Goal: Task Accomplishment & Management: Manage account settings

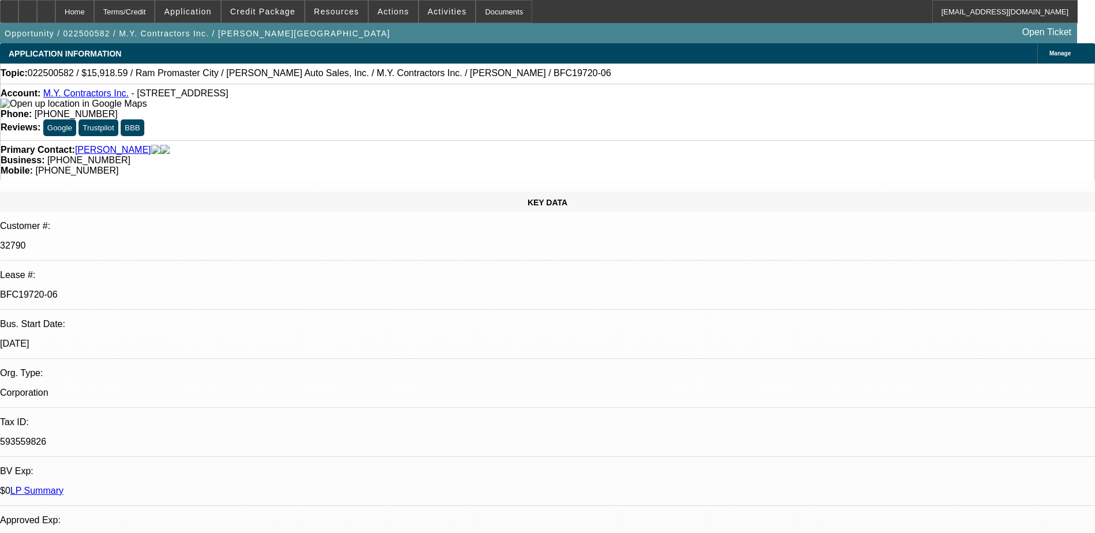
select select "0"
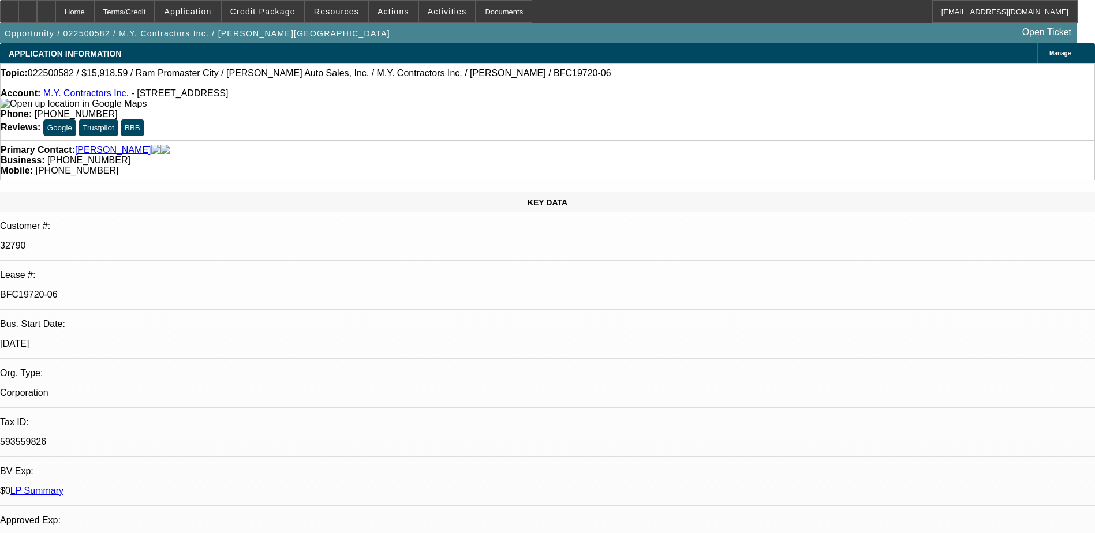
select select "0"
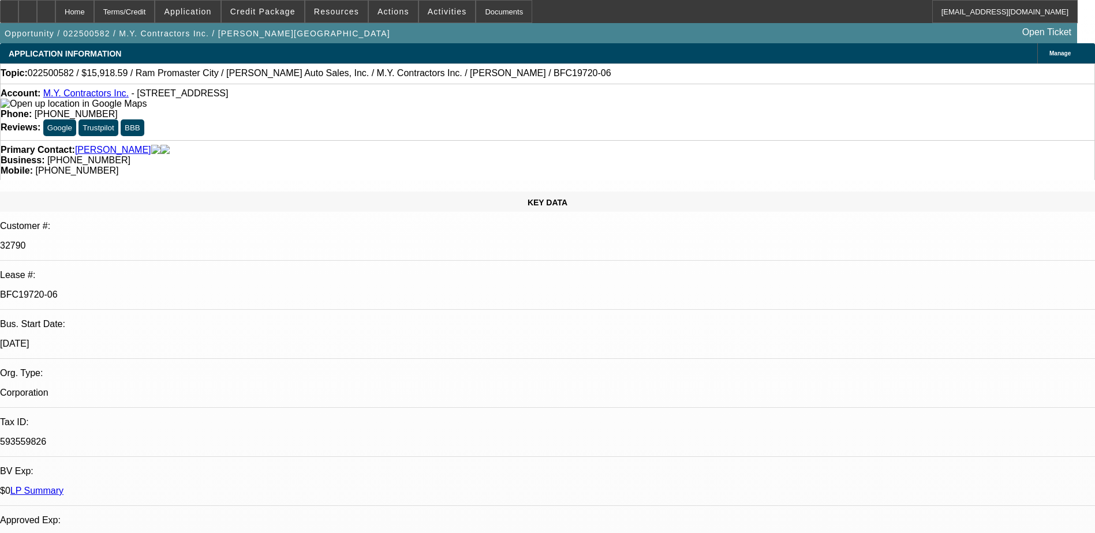
select select "0"
select select "1"
select select "3"
select select "6"
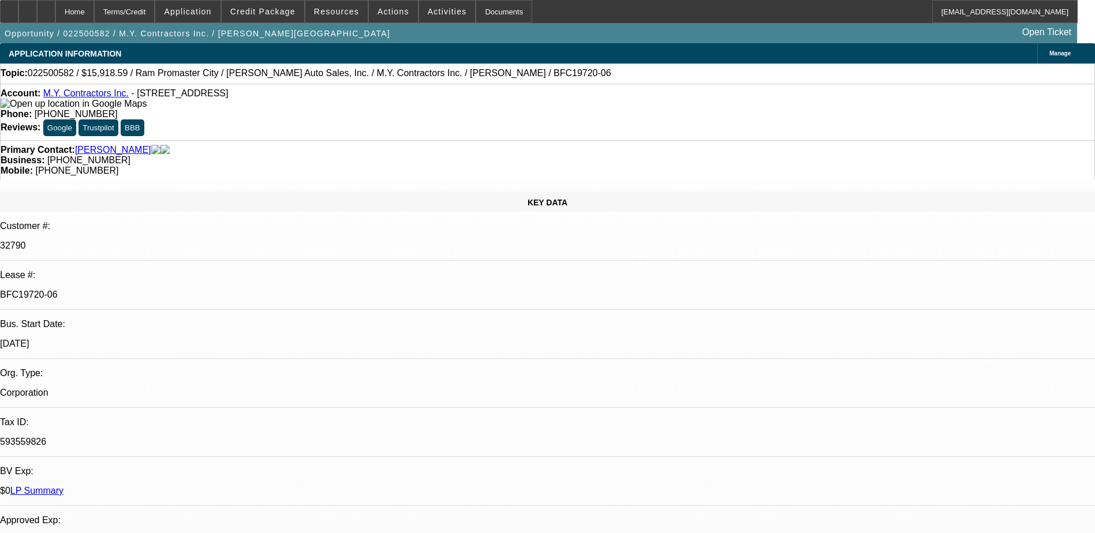
select select "1"
select select "6"
select select "1"
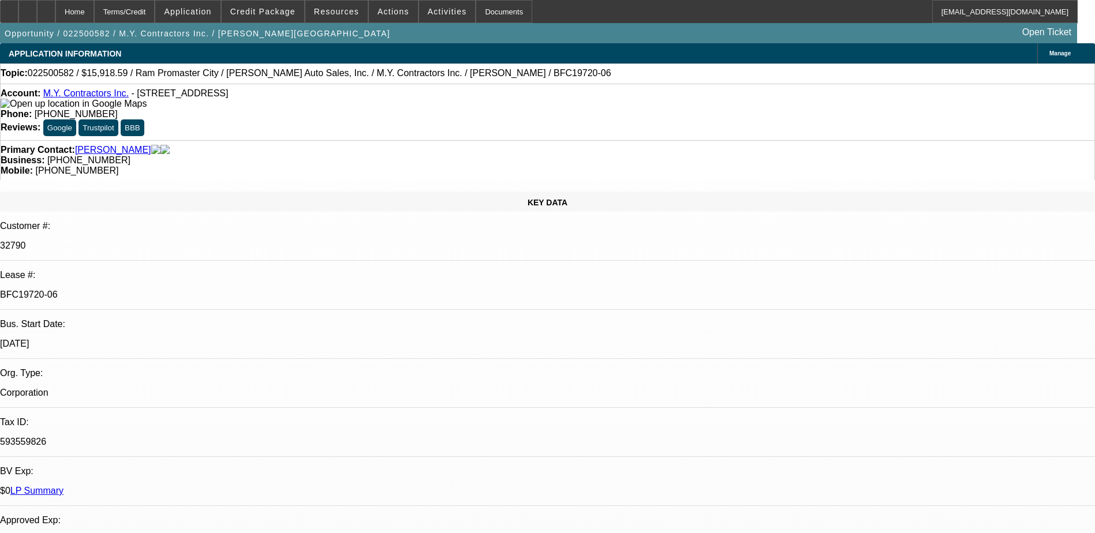
select select "6"
select select "1"
select select "6"
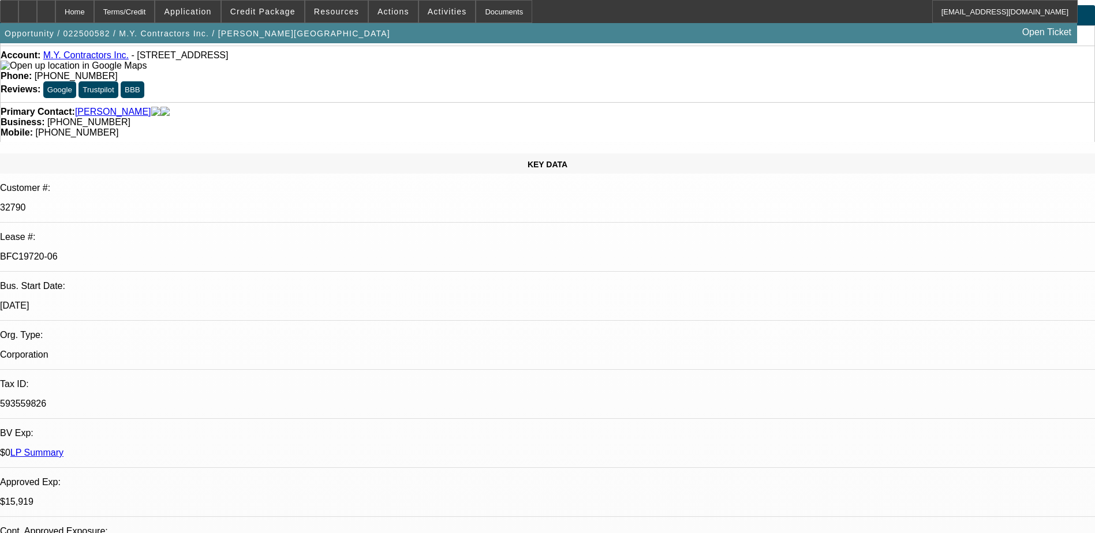
scroll to position [58, 0]
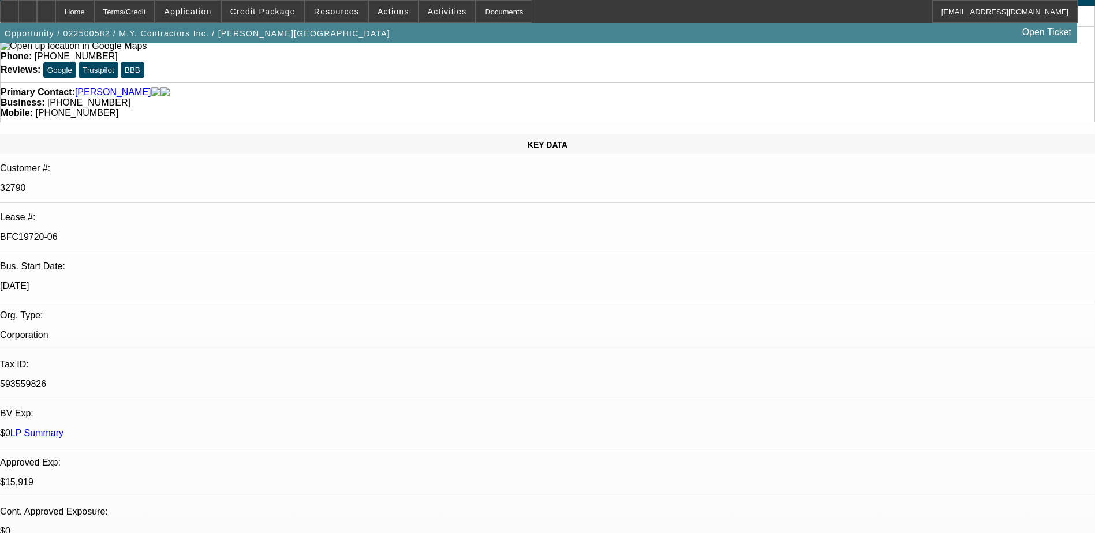
drag, startPoint x: 841, startPoint y: 74, endPoint x: 810, endPoint y: 75, distance: 30.6
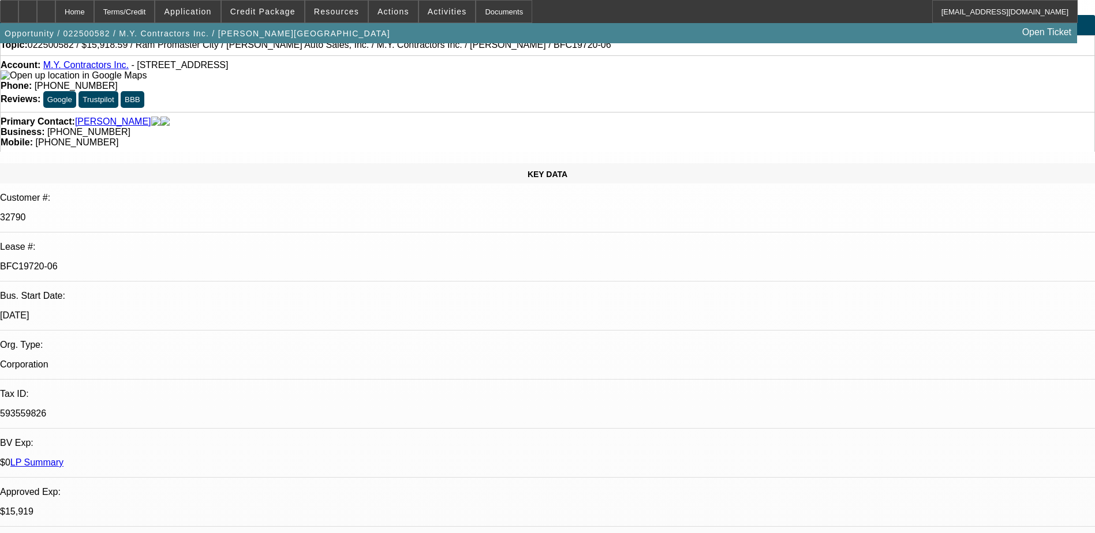
scroll to position [0, 0]
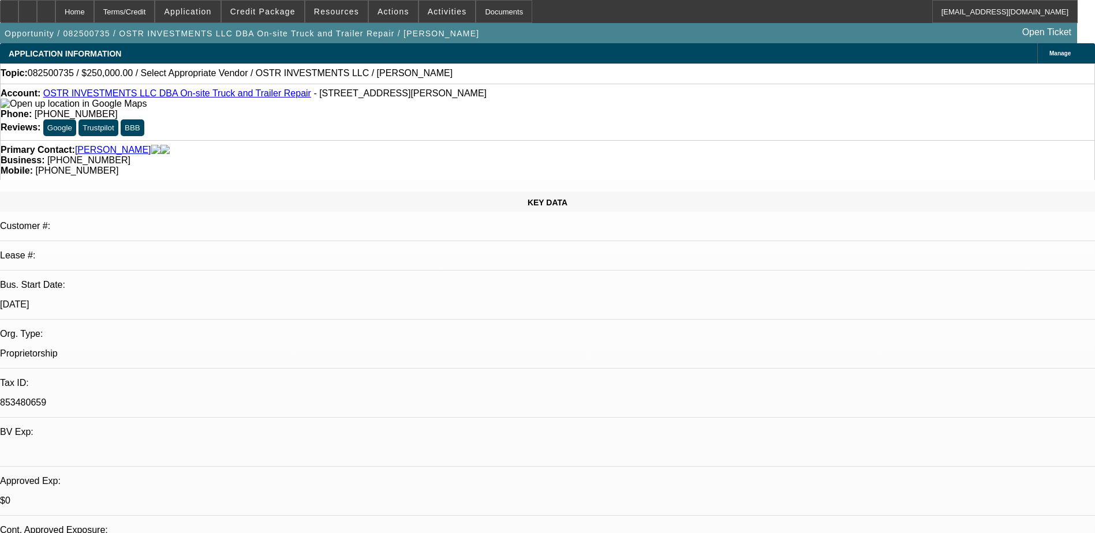
select select "0"
select select "2"
select select "0.1"
select select "4"
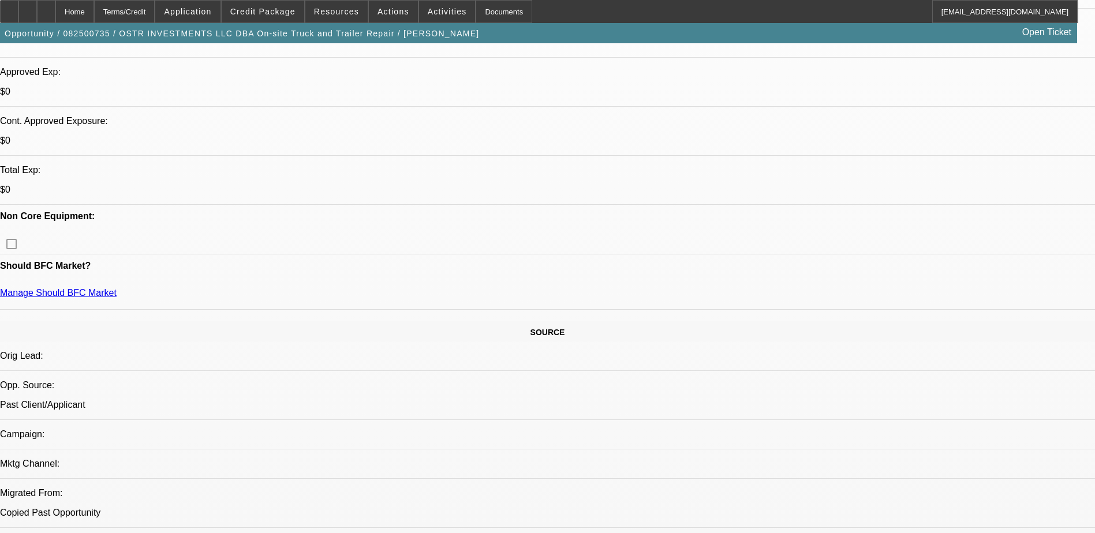
scroll to position [693, 0]
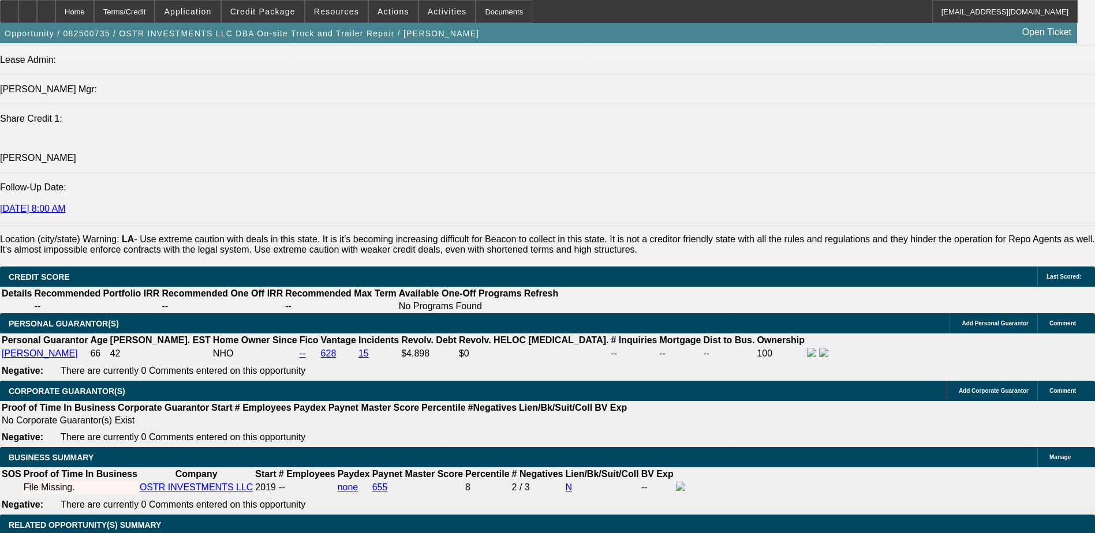
scroll to position [1328, 0]
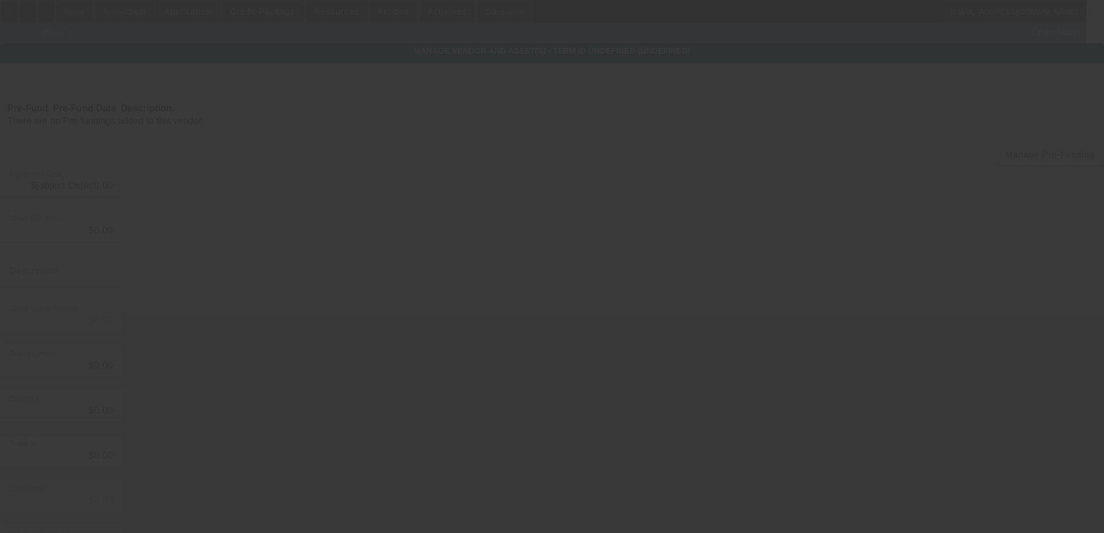
type input "$250,000.00"
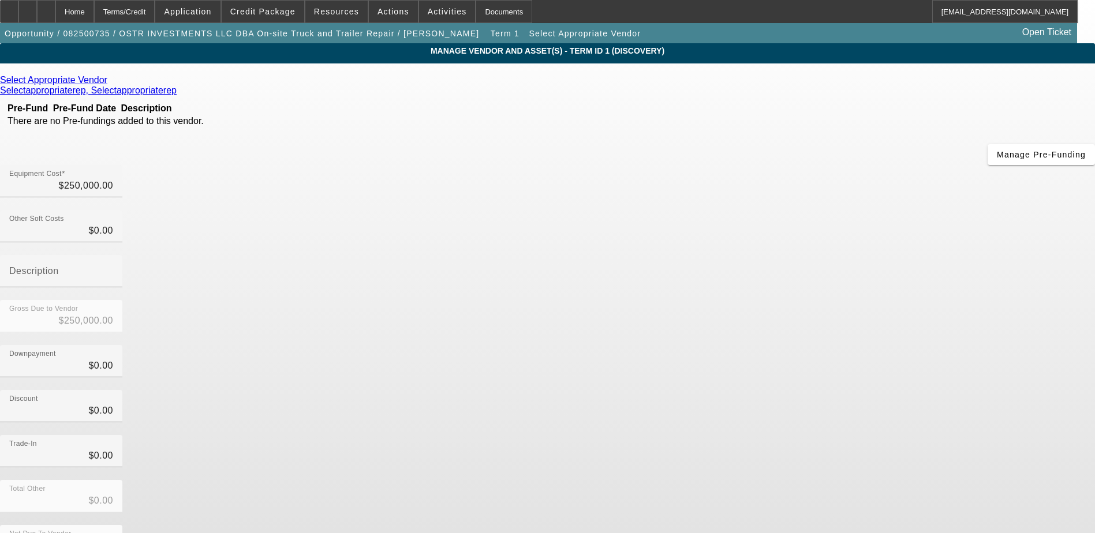
click at [312, 77] on div "Select Appropriate Vendor" at bounding box center [547, 80] width 1095 height 10
click at [110, 85] on link at bounding box center [108, 80] width 3 height 10
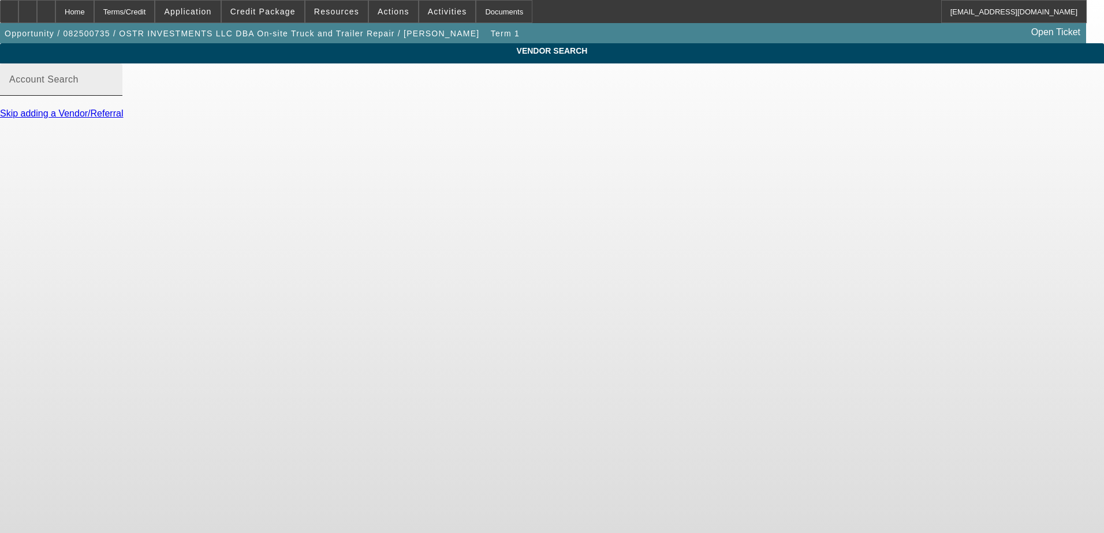
click at [113, 89] on div "Account Search" at bounding box center [61, 79] width 104 height 32
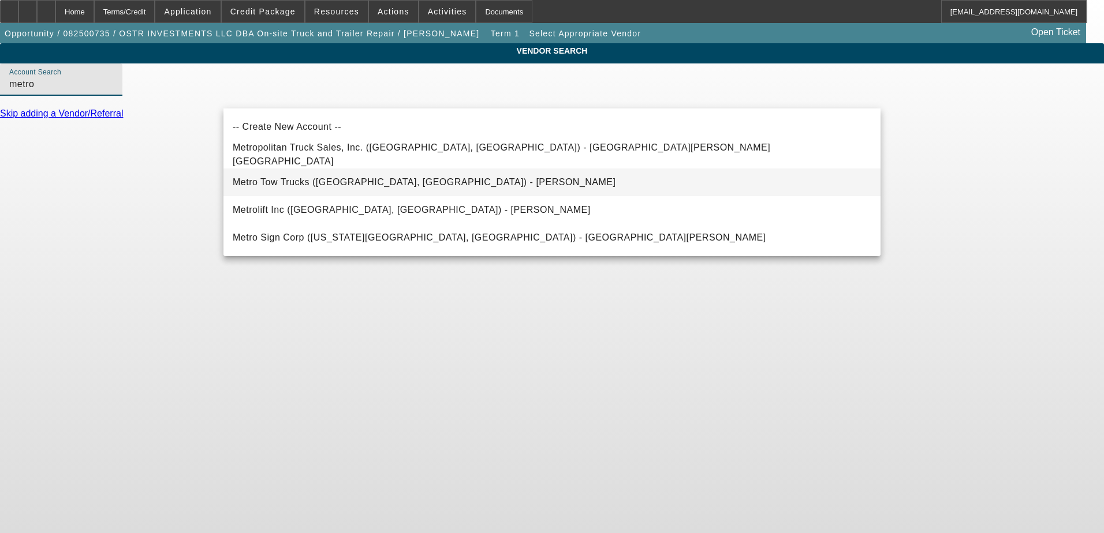
click at [409, 182] on mat-option "Metro Tow Trucks (Ottawa, ON) - Coad, Nicholas" at bounding box center [551, 183] width 657 height 28
type input "Metro Tow Trucks (Ottawa, ON) - Coad, Nicholas"
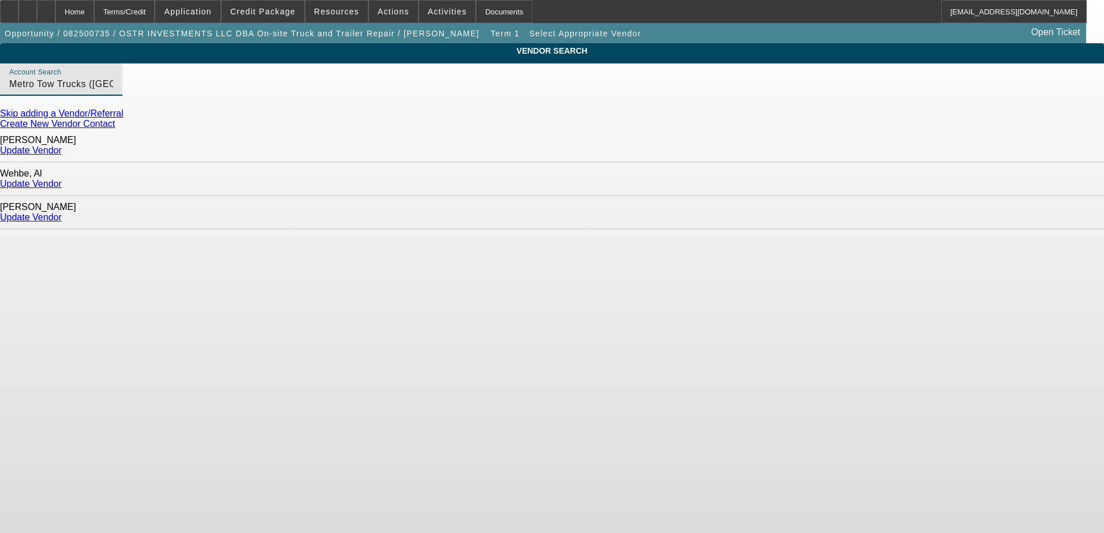
click at [62, 179] on link "Update Vendor" at bounding box center [31, 184] width 62 height 10
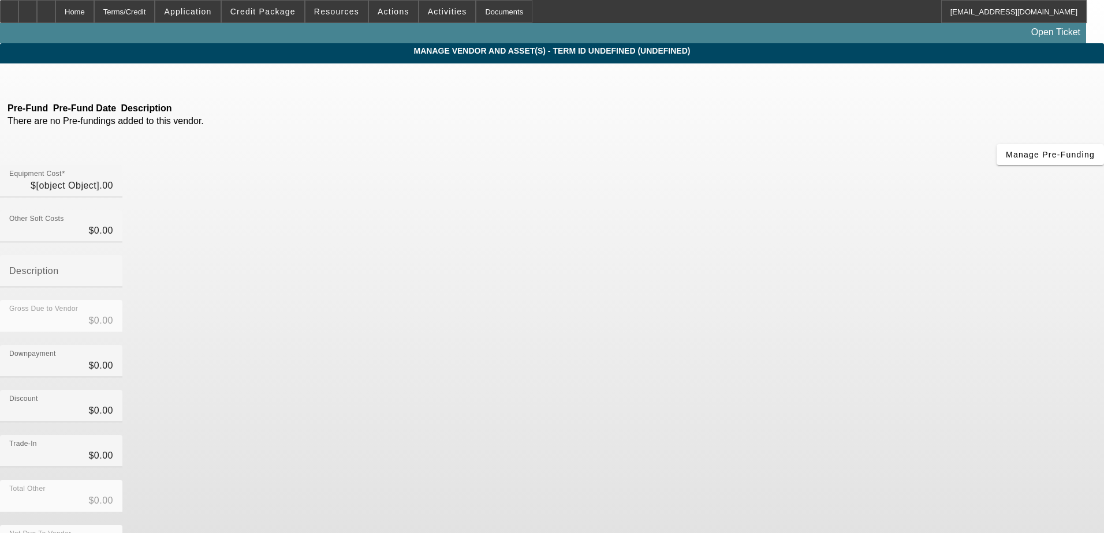
type input "$250,000.00"
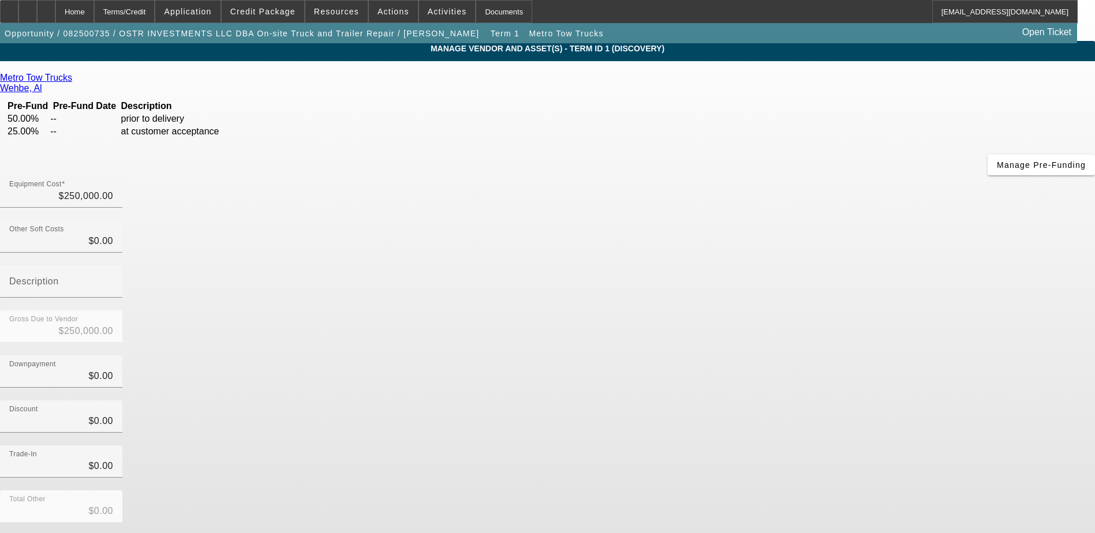
scroll to position [3, 0]
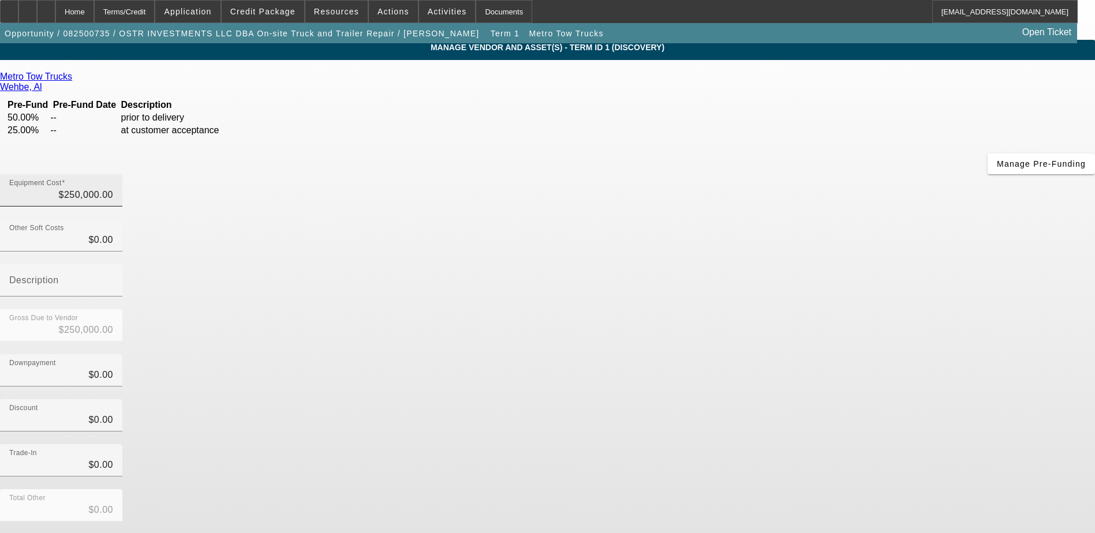
click at [113, 188] on input "$250,000.00" at bounding box center [61, 195] width 104 height 14
click at [113, 188] on input "250000" at bounding box center [61, 195] width 104 height 14
type input "4"
type input "$4.00"
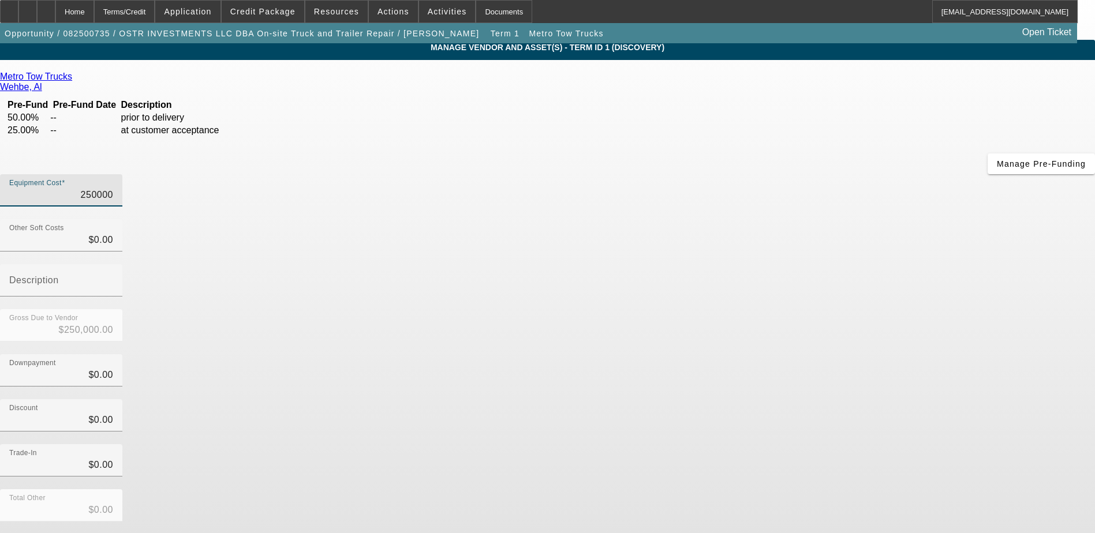
type input "$4.00"
type input "42"
type input "$42.00"
type input "421"
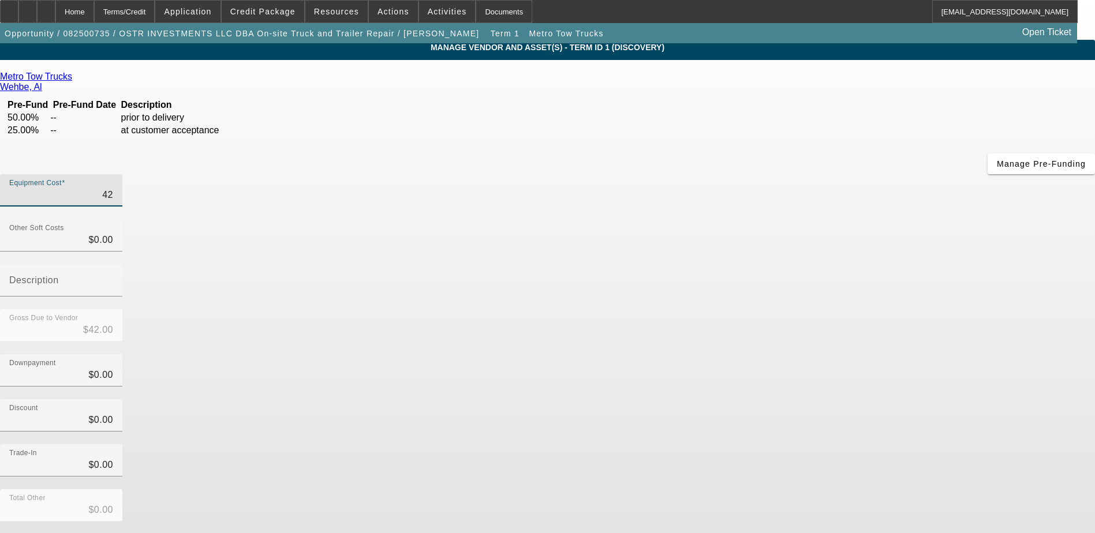
type input "$421.00"
type input "4219"
type input "$4,219.00"
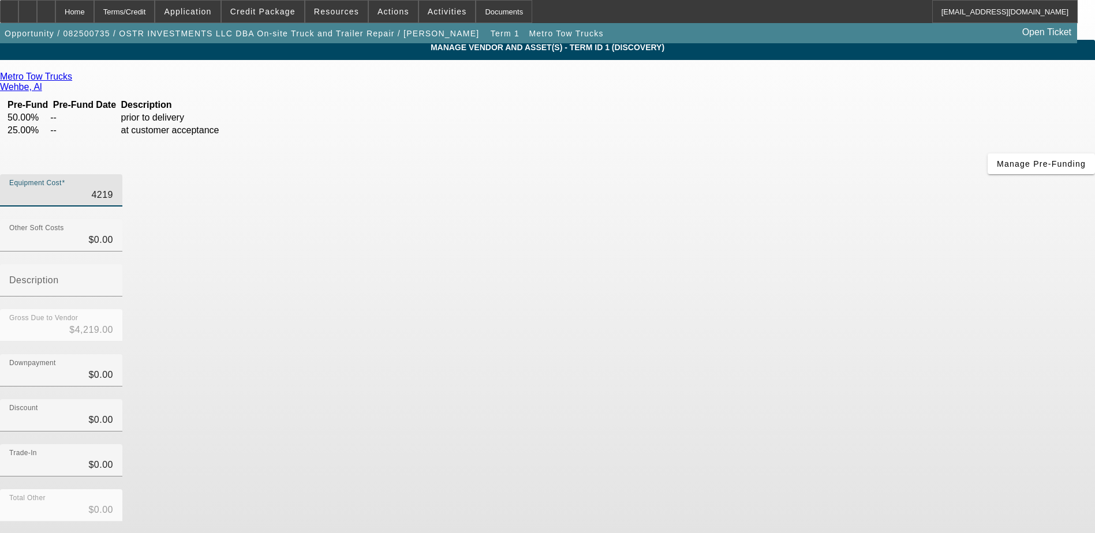
type input "42196"
type input "$42,196.00"
type input "421965"
type input "$421,965.00"
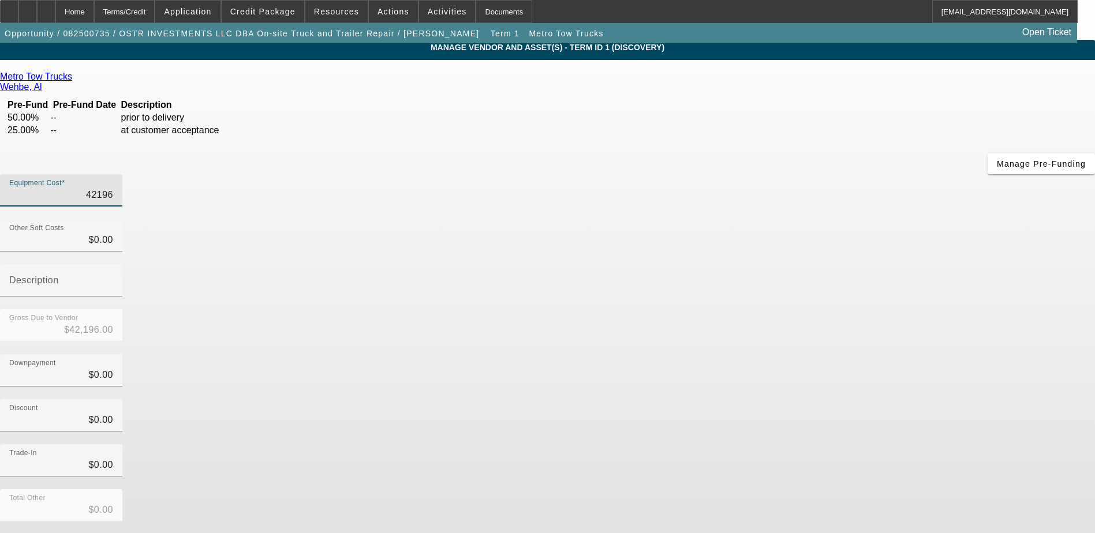
type input "$421,965.00"
type input "421965.6"
type input "$421,965.60"
type input "421965.63"
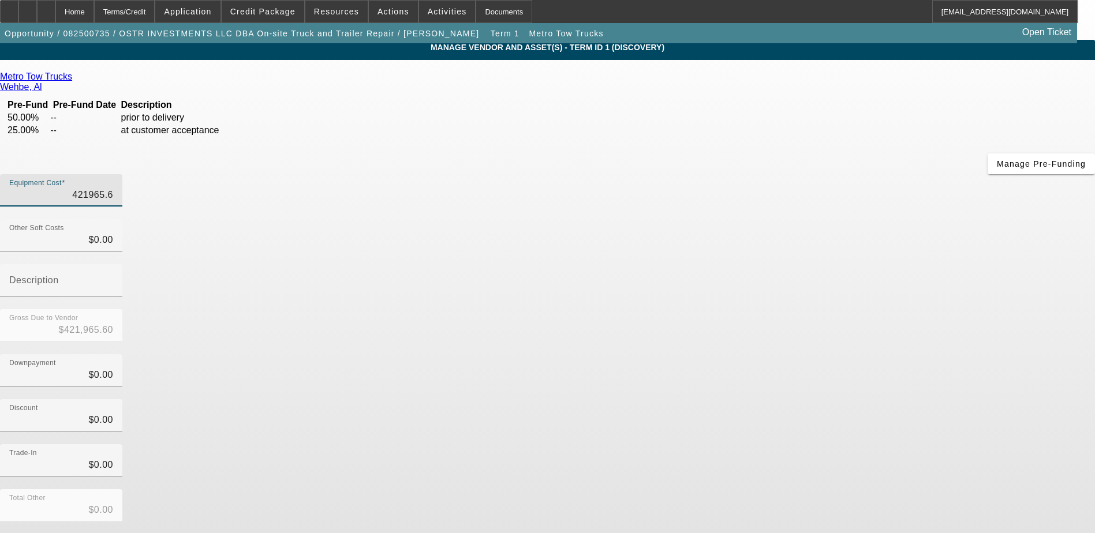
type input "$421,965.63"
click at [784, 354] on div "Downpayment $0.00" at bounding box center [547, 376] width 1095 height 45
click at [113, 233] on input "0" at bounding box center [61, 240] width 104 height 14
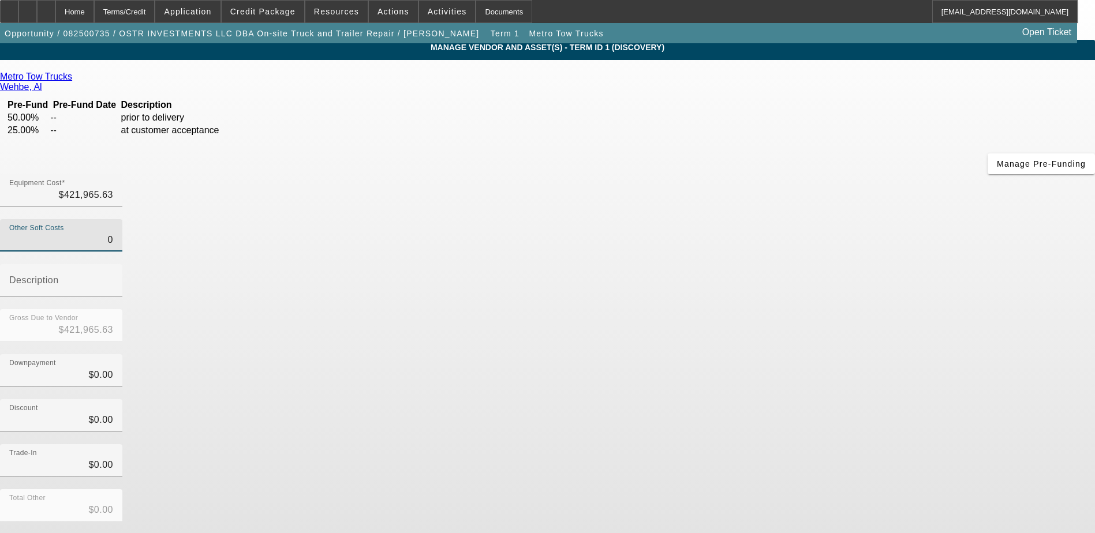
click at [113, 233] on input "0" at bounding box center [61, 240] width 104 height 14
type input "$0.00"
click at [752, 309] on div "Gross Due to Vendor $421,965.63" at bounding box center [547, 331] width 1095 height 45
click at [113, 368] on input "0" at bounding box center [61, 375] width 104 height 14
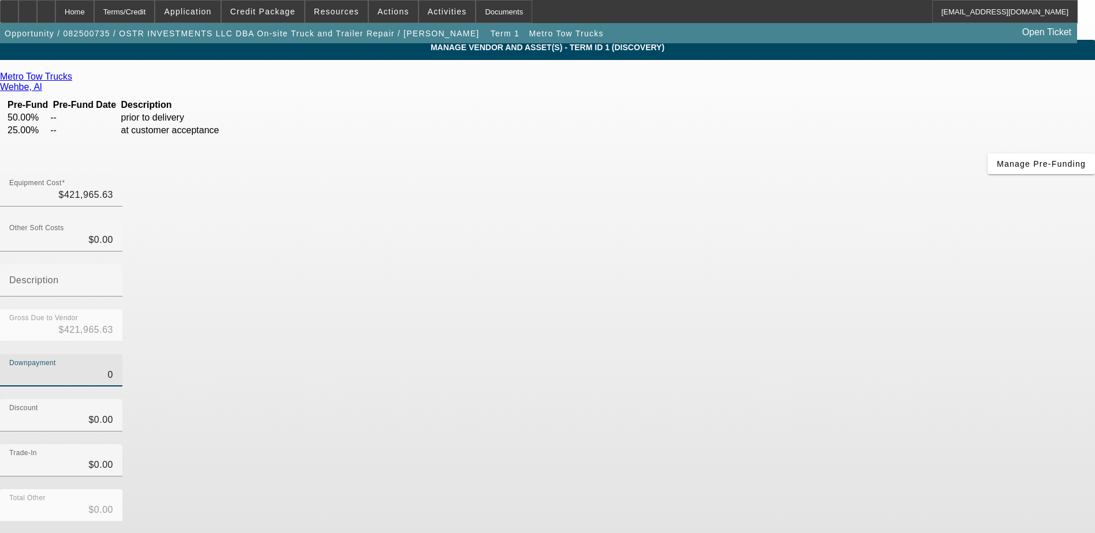
click at [113, 368] on input "0" at bounding box center [61, 375] width 104 height 14
type input "1"
type input "$1.00"
type input "$421,964.63"
type input "16"
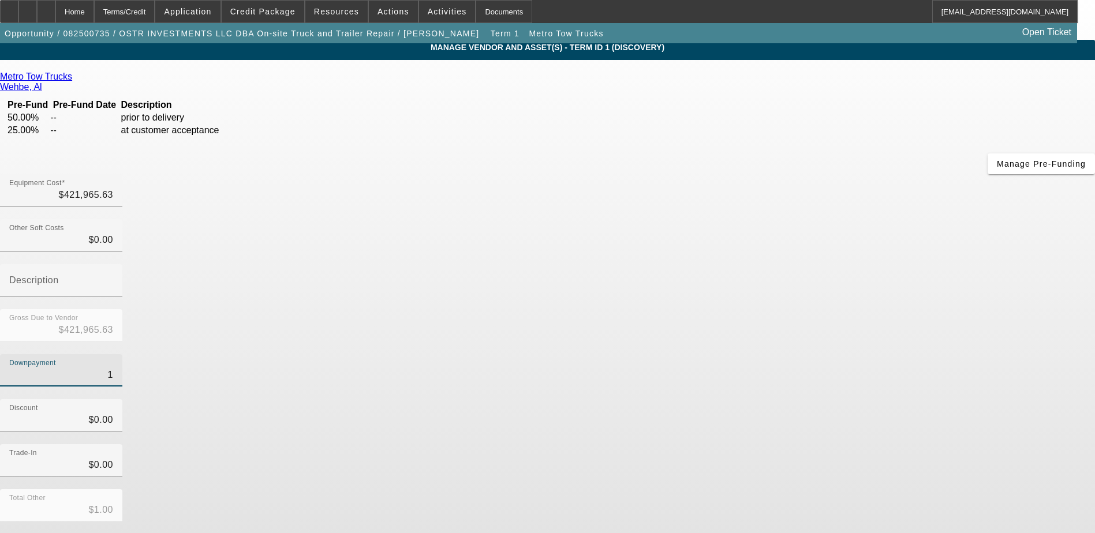
type input "$16.00"
type input "$421,949.63"
type input "165"
type input "$165.00"
type input "$421,800.63"
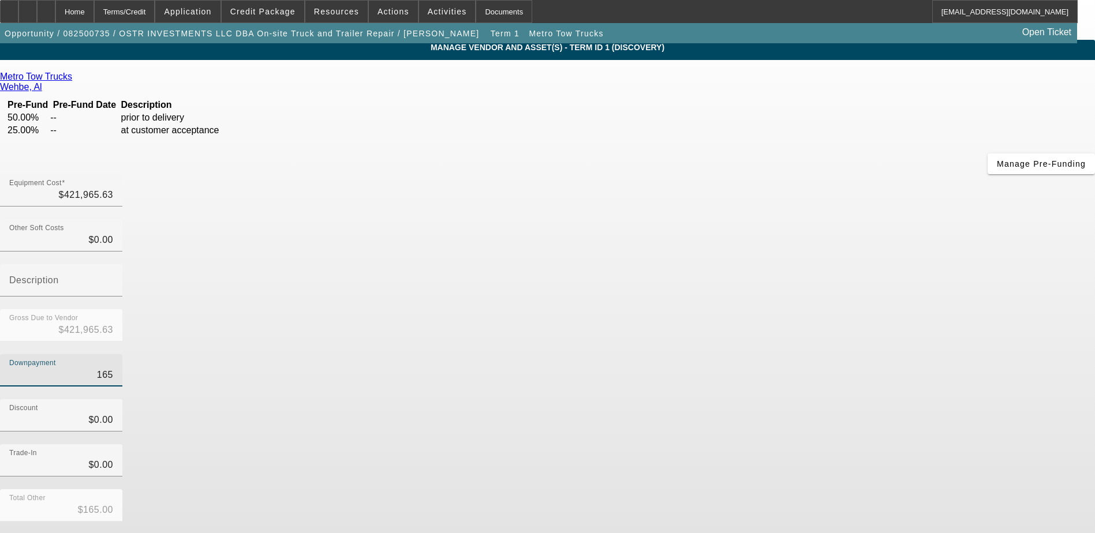
type input "1650"
type input "$1,650.00"
type input "$420,315.63"
type input "16500"
type input "$16,500.00"
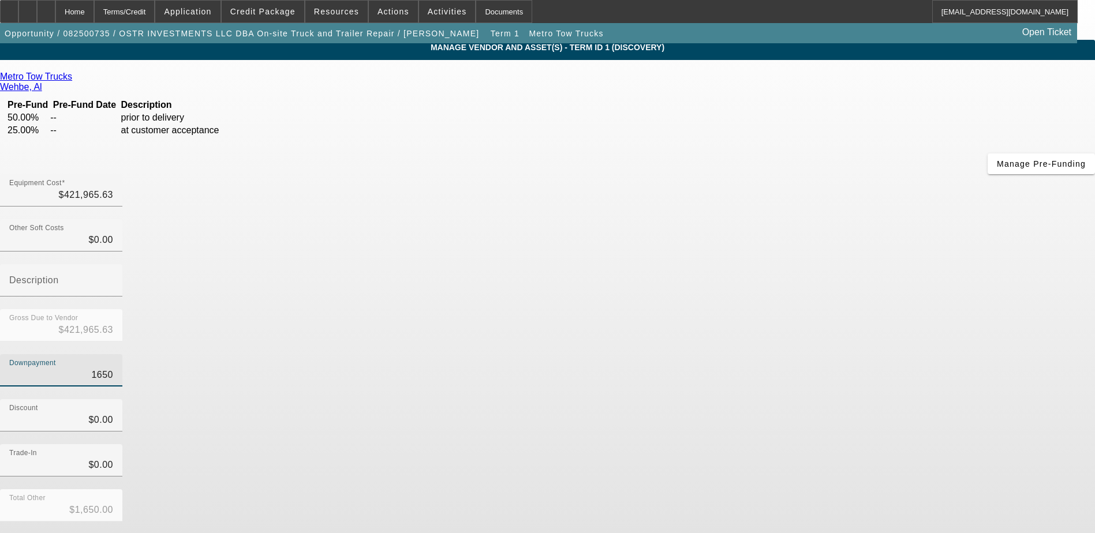
type input "$405,465.63"
type input "165000"
type input "$165,000.00"
type input "$256,965.63"
type input "$165,000.00"
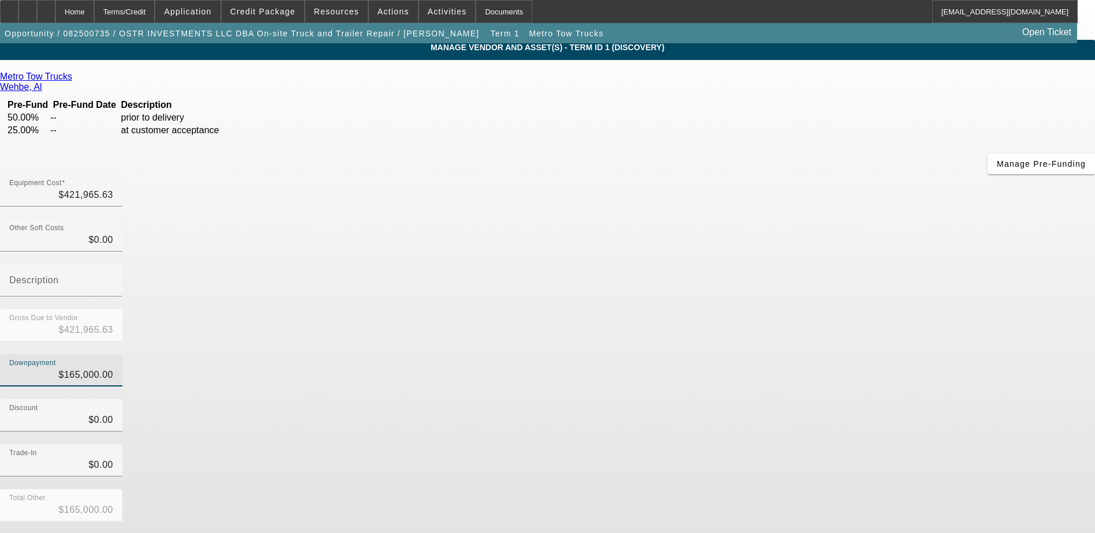
click at [785, 399] on div "Discount $0.00" at bounding box center [547, 421] width 1095 height 45
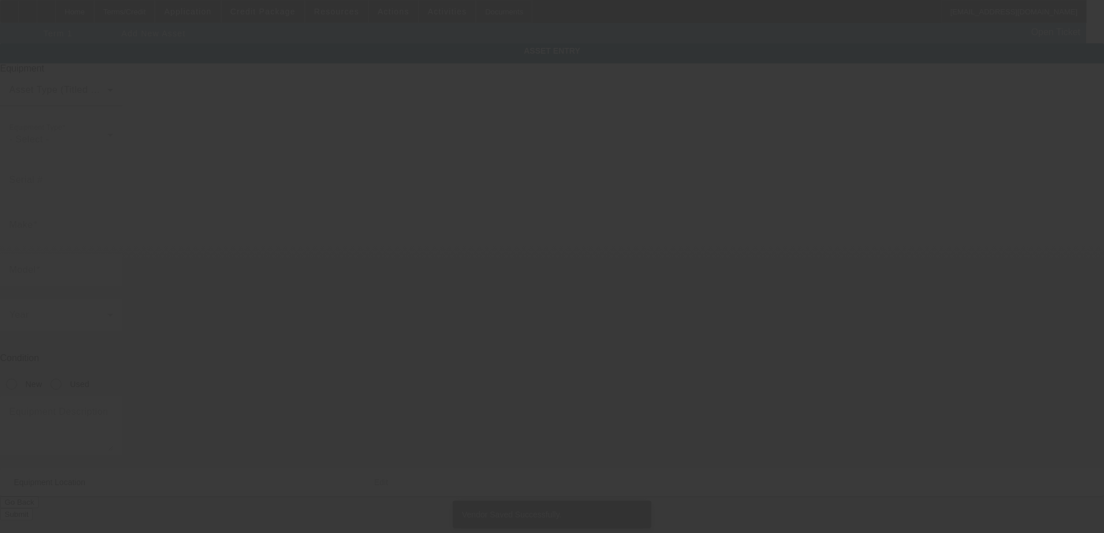
type input "415 Highway 164"
type input "Haughton"
type input "71037"
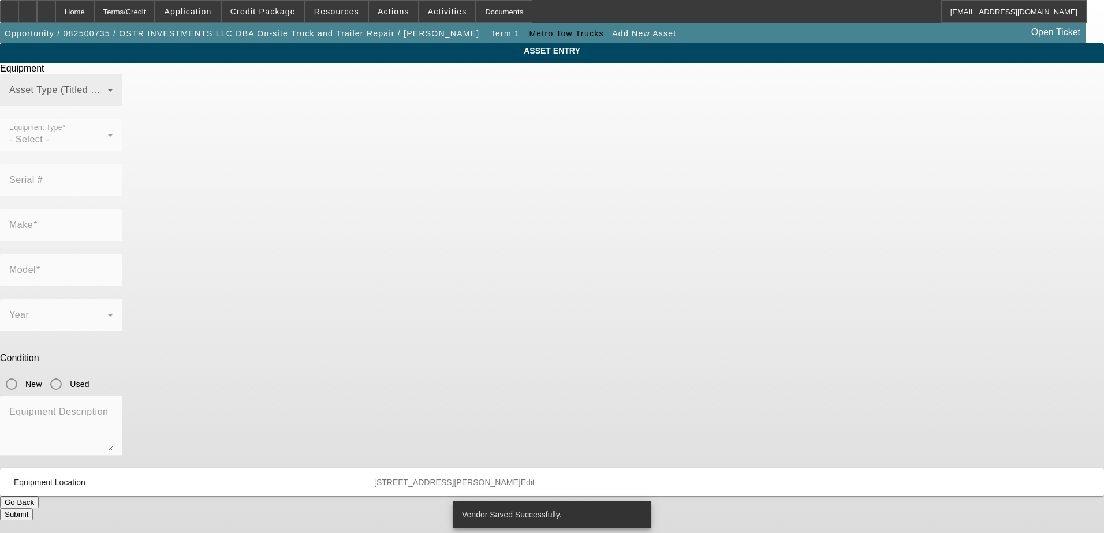
click at [107, 102] on span at bounding box center [58, 95] width 98 height 14
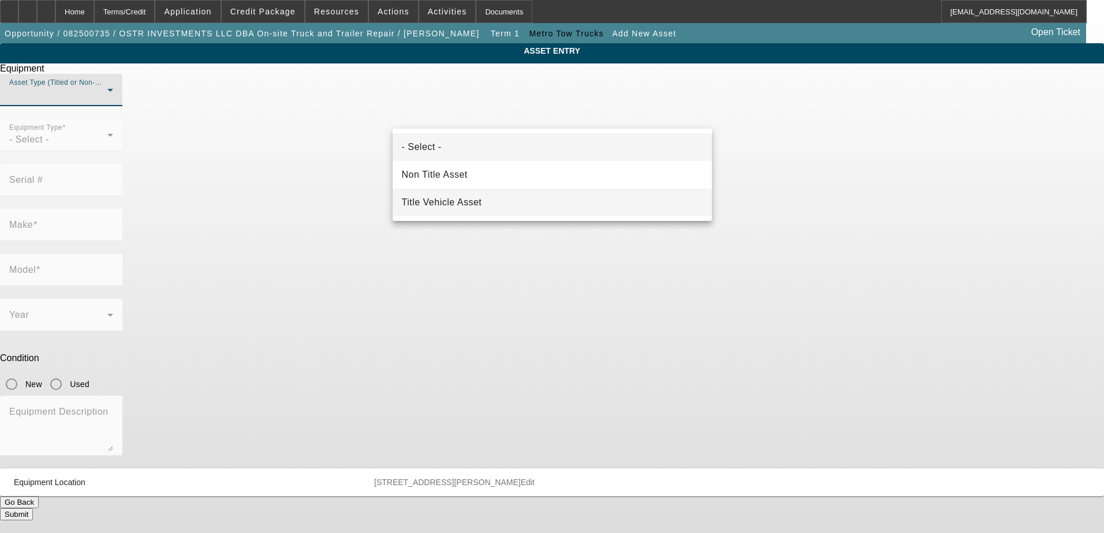
drag, startPoint x: 556, startPoint y: 208, endPoint x: 504, endPoint y: 200, distance: 53.1
click at [554, 208] on mat-option "Title Vehicle Asset" at bounding box center [552, 203] width 319 height 28
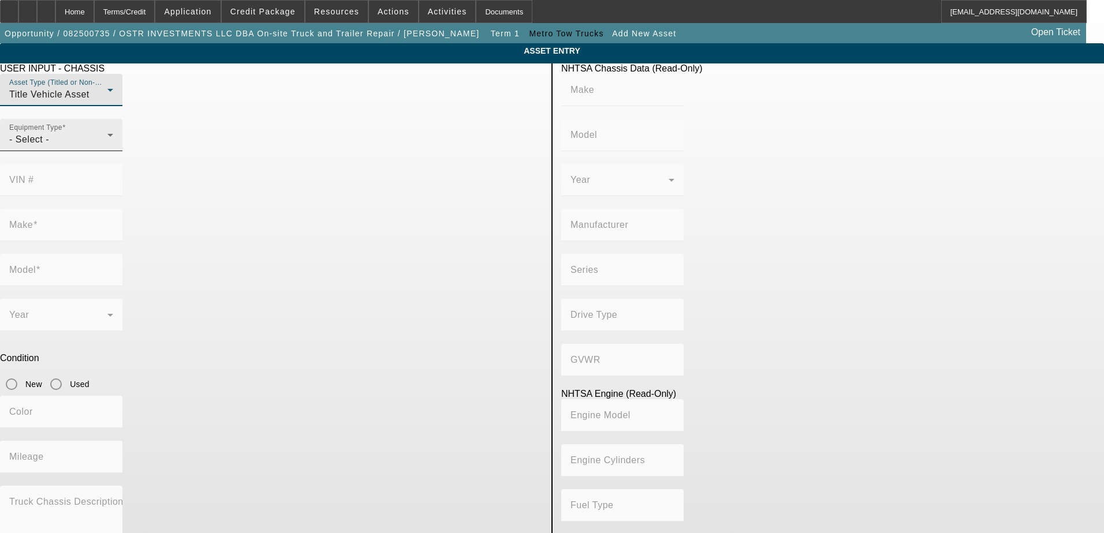
drag, startPoint x: 301, startPoint y: 175, endPoint x: 293, endPoint y: 171, distance: 9.0
click at [122, 164] on mat-form-field "Equipment Type - Select -" at bounding box center [61, 141] width 122 height 45
click at [107, 147] on div "- Select -" at bounding box center [58, 140] width 98 height 14
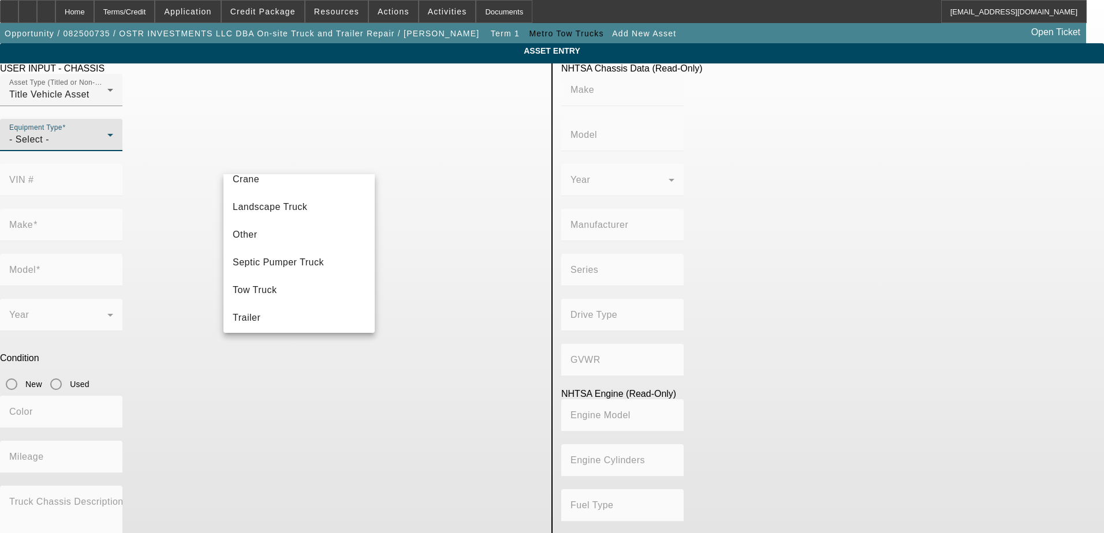
scroll to position [128, 0]
click at [315, 282] on mat-option "Tow Truck" at bounding box center [298, 287] width 151 height 28
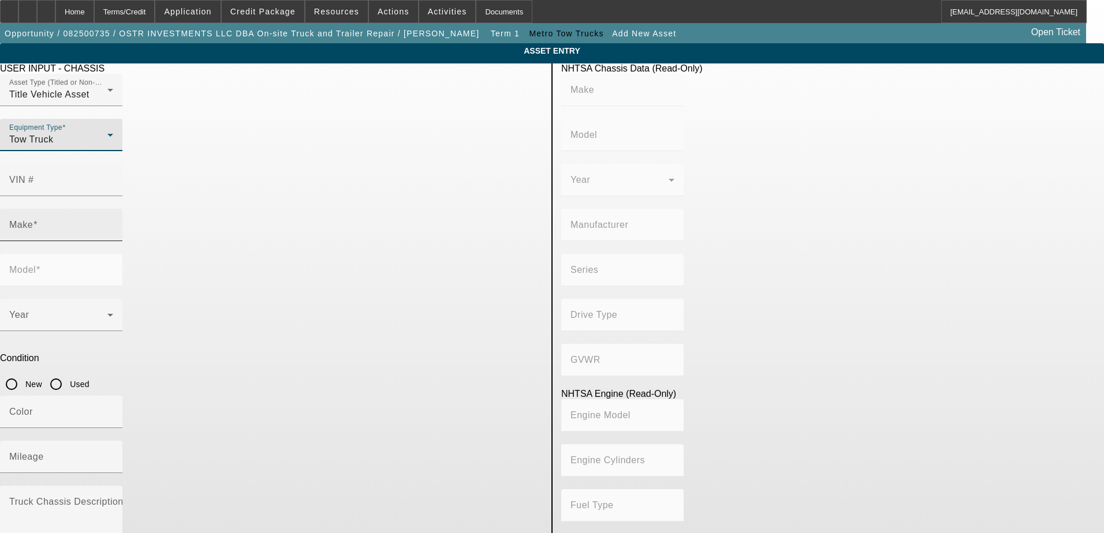
click at [113, 223] on input "Make" at bounding box center [61, 230] width 104 height 14
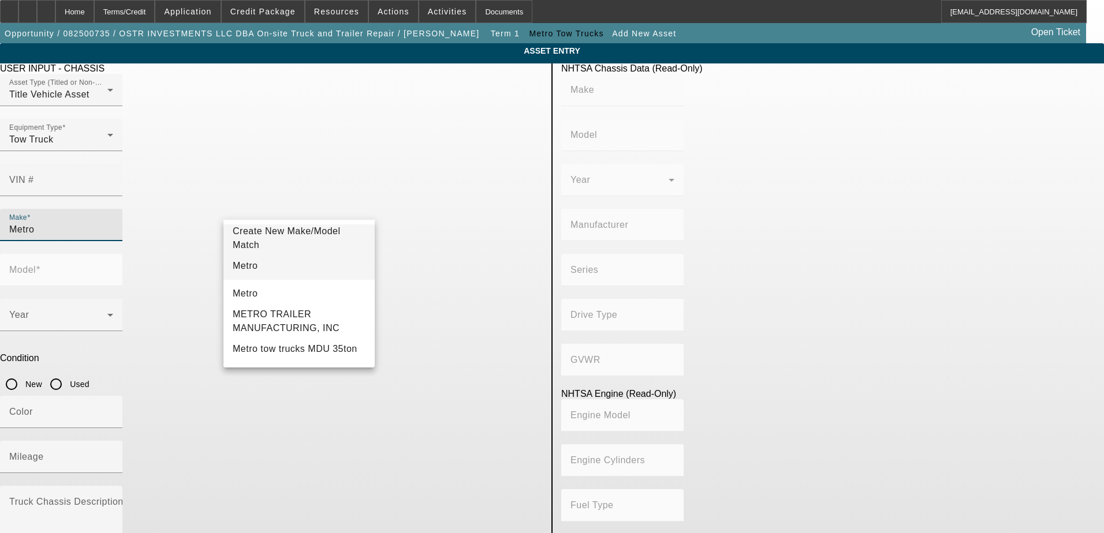
type input "Metro"
click at [294, 260] on mat-option "Metro" at bounding box center [298, 266] width 151 height 28
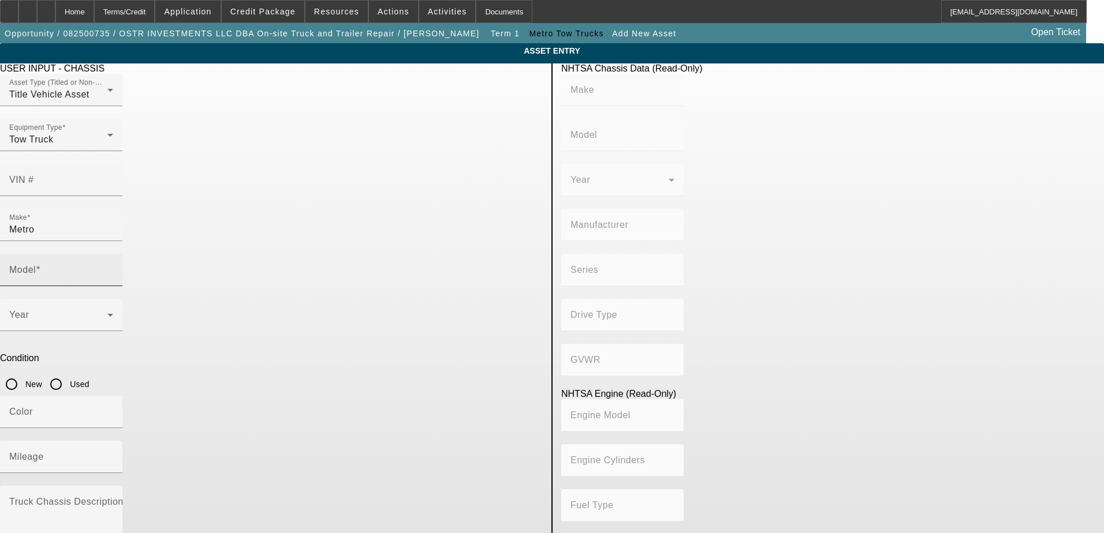
click at [113, 254] on div "Model" at bounding box center [61, 270] width 104 height 32
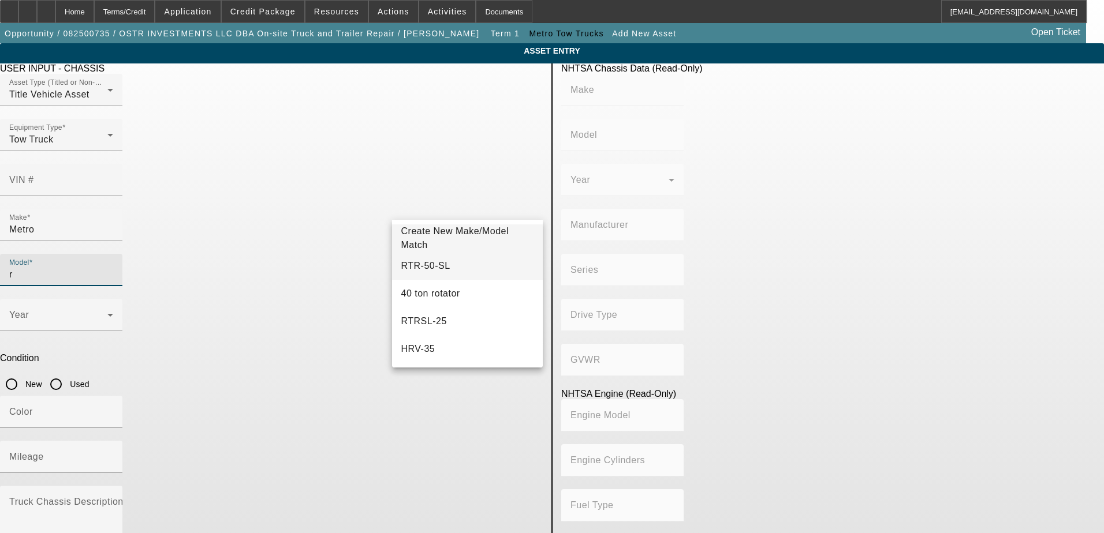
click at [450, 257] on mat-option "RTR-50-SL" at bounding box center [467, 266] width 151 height 28
type input "RTR-50-SL"
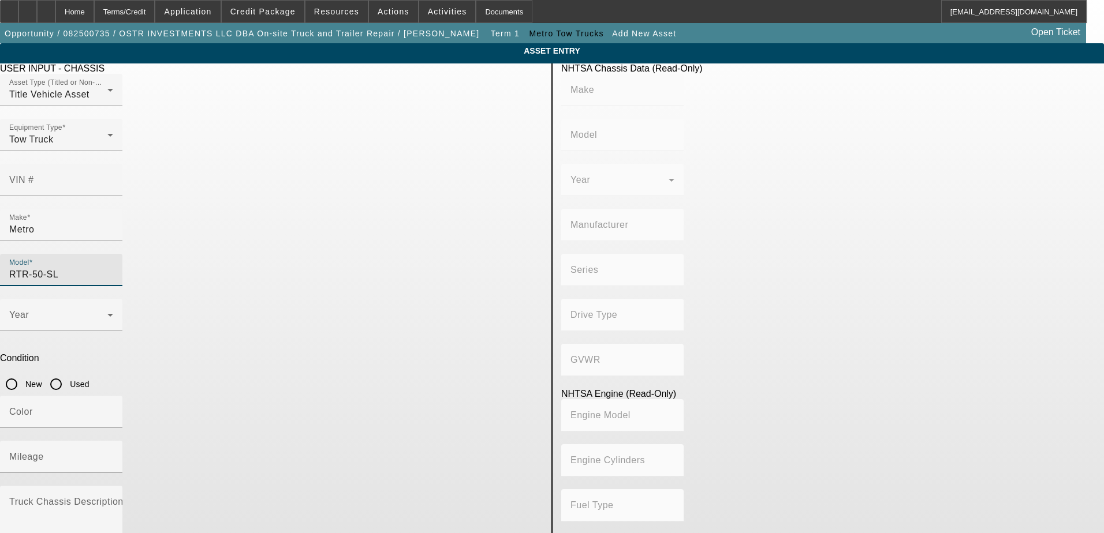
click at [23, 373] on input "New" at bounding box center [11, 384] width 23 height 23
radio input "true"
click at [107, 313] on span at bounding box center [58, 320] width 98 height 14
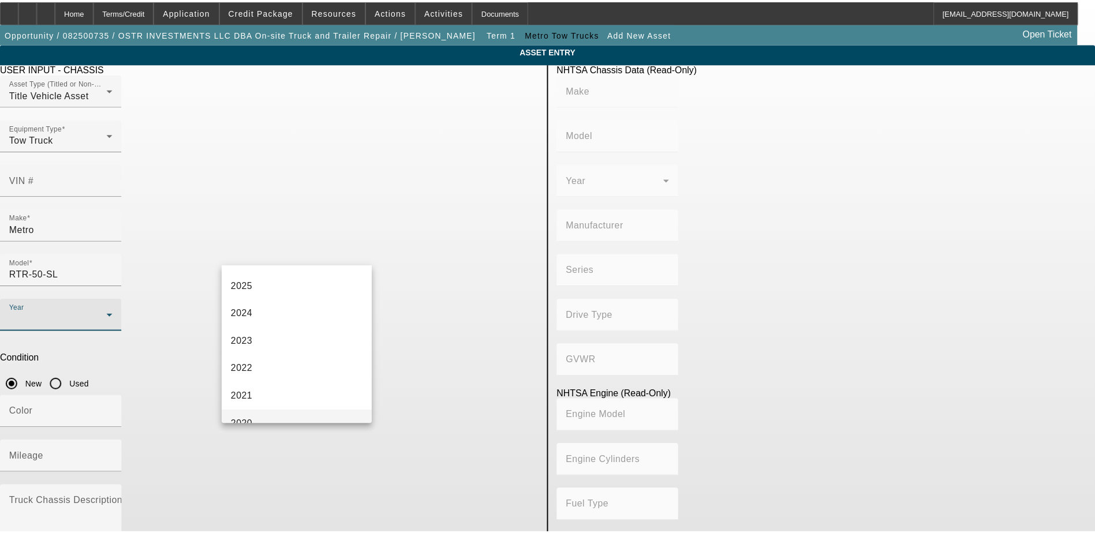
scroll to position [58, 0]
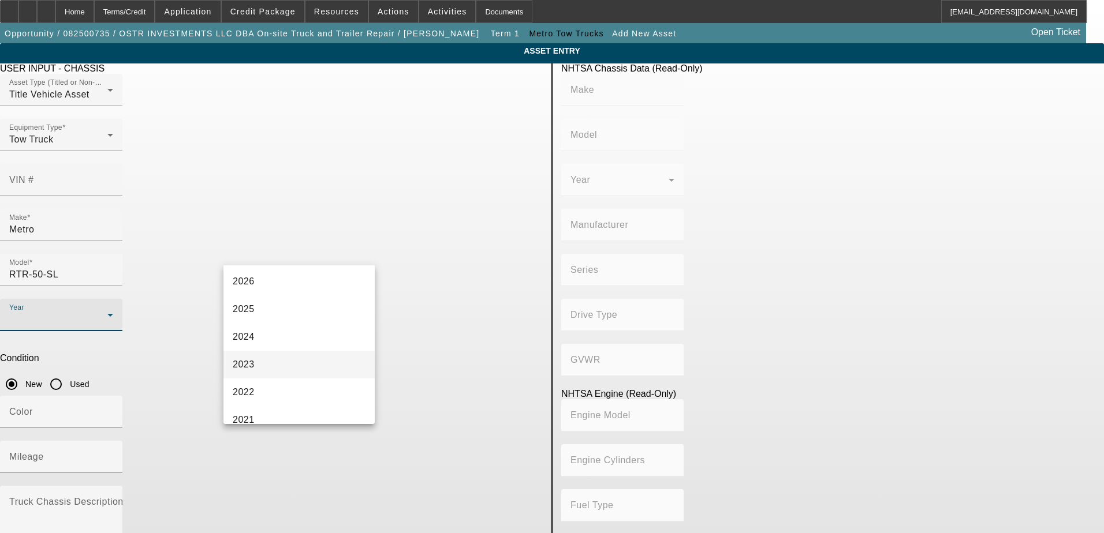
click at [309, 366] on mat-option "2023" at bounding box center [298, 365] width 151 height 28
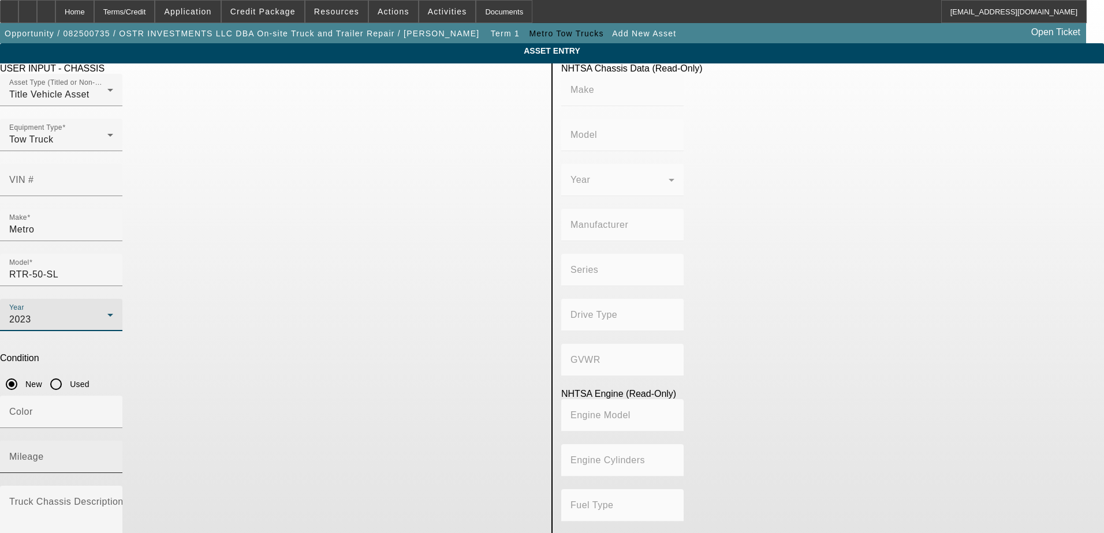
click at [113, 455] on input "Mileage" at bounding box center [61, 462] width 104 height 14
type input "1"
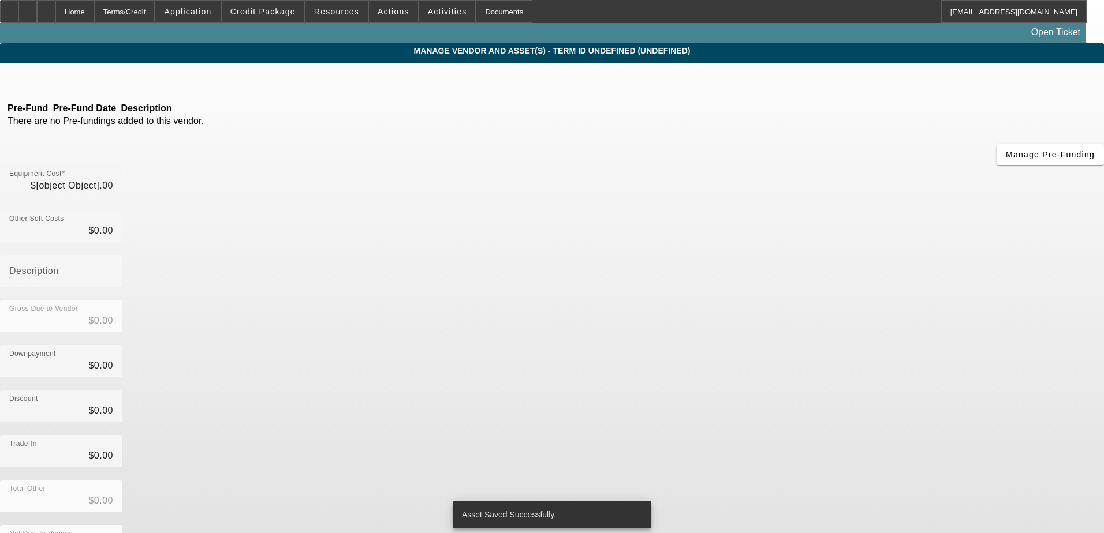
type input "$421,965.63"
type input "$165,000.00"
type input "$256,965.63"
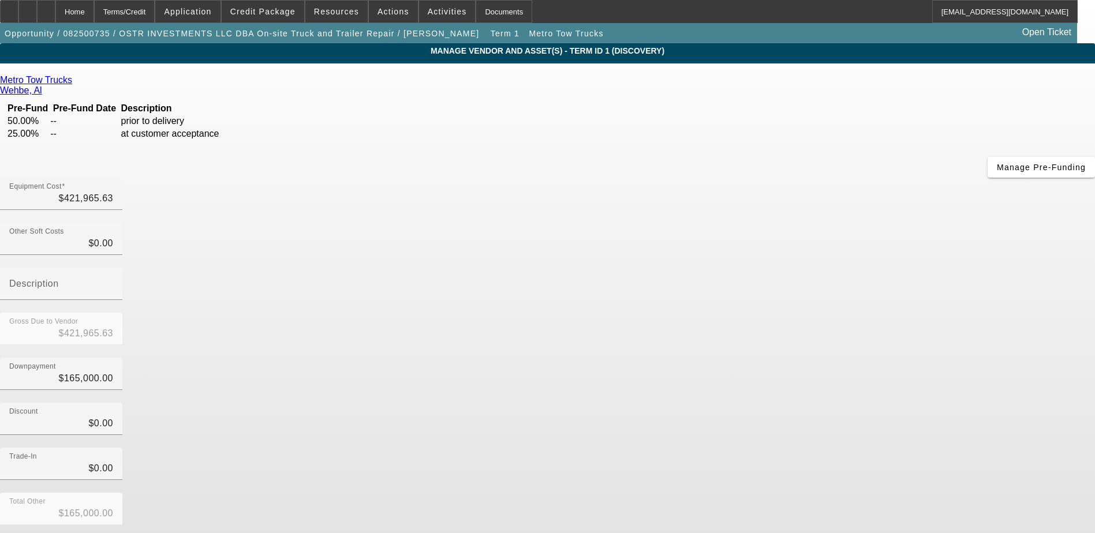
scroll to position [8, 0]
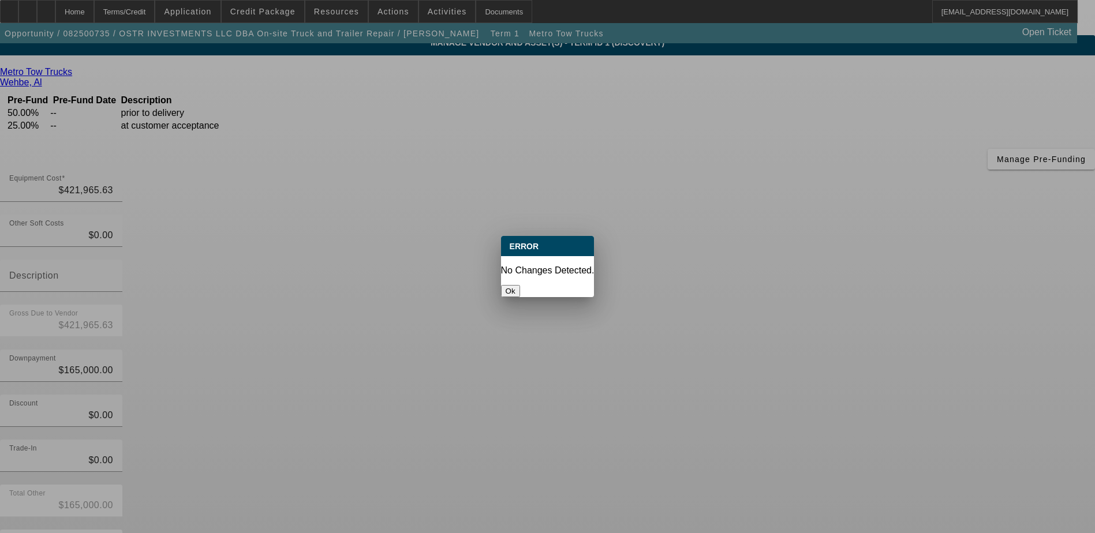
click at [520, 285] on button "Ok" at bounding box center [510, 291] width 19 height 12
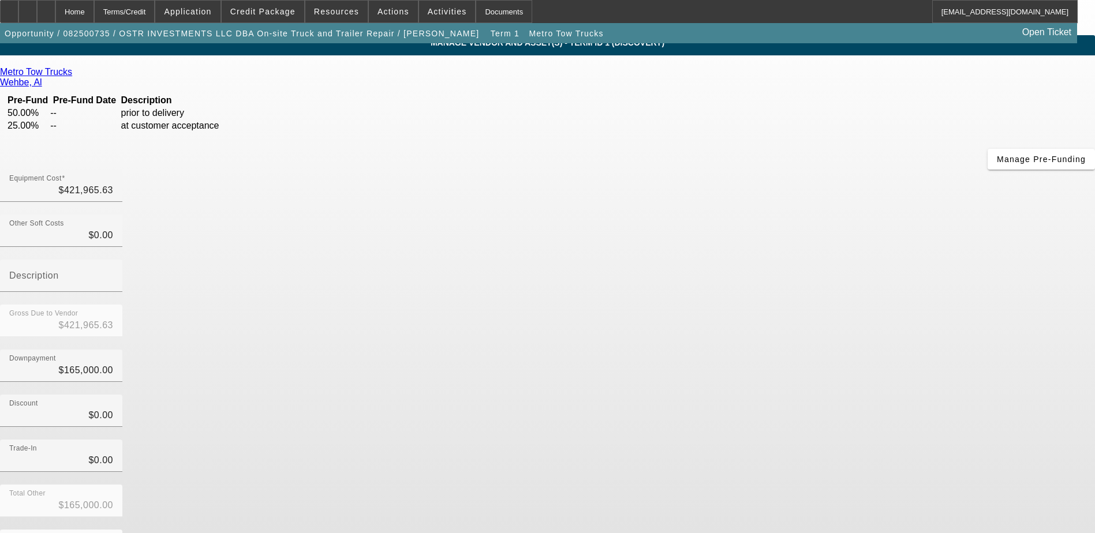
scroll to position [8, 0]
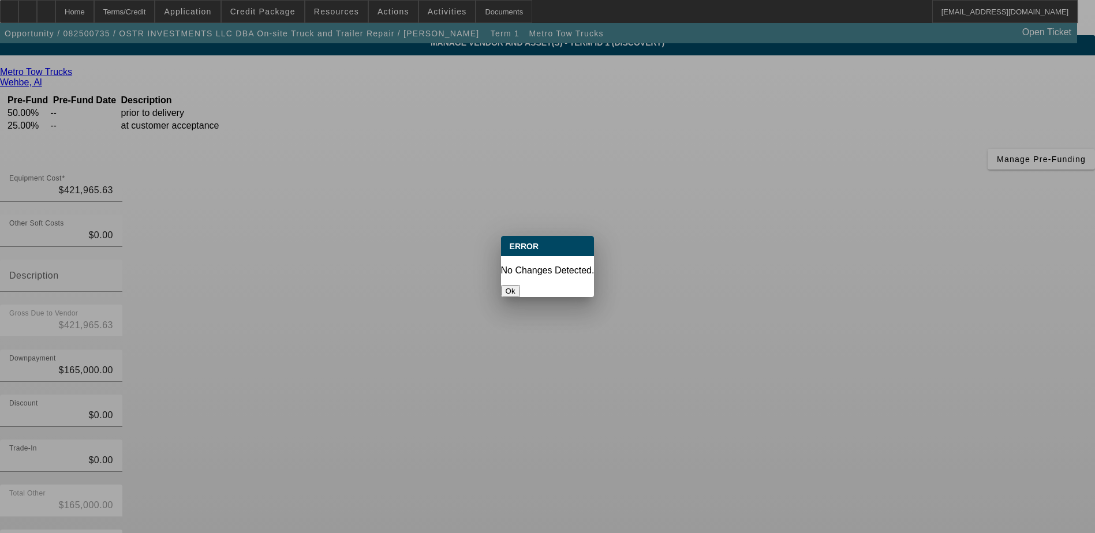
click at [520, 285] on button "Ok" at bounding box center [510, 291] width 19 height 12
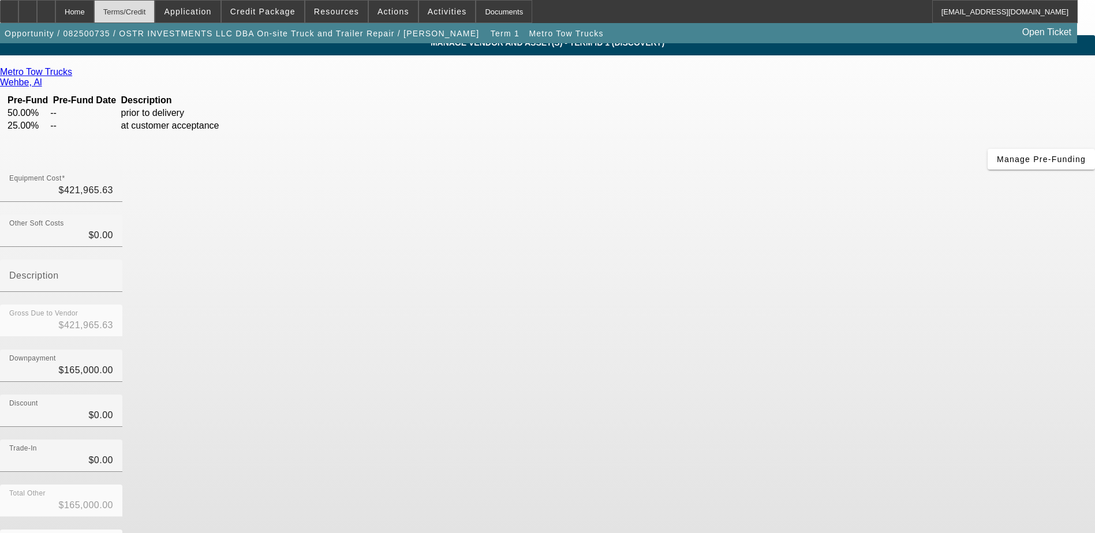
click at [149, 13] on div "Terms/Credit" at bounding box center [124, 11] width 61 height 23
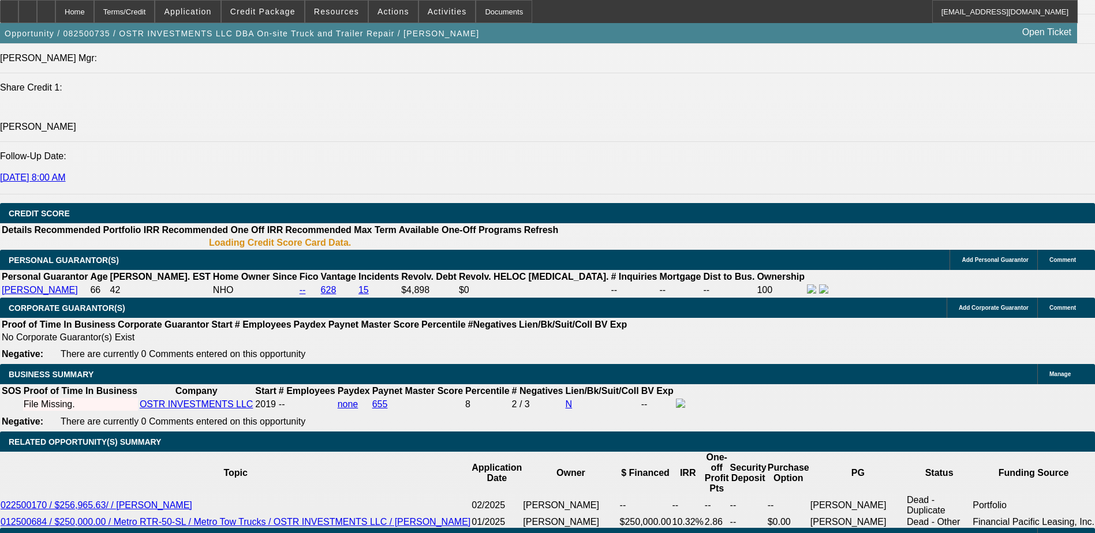
select select "0"
select select "2"
select select "0.1"
select select "4"
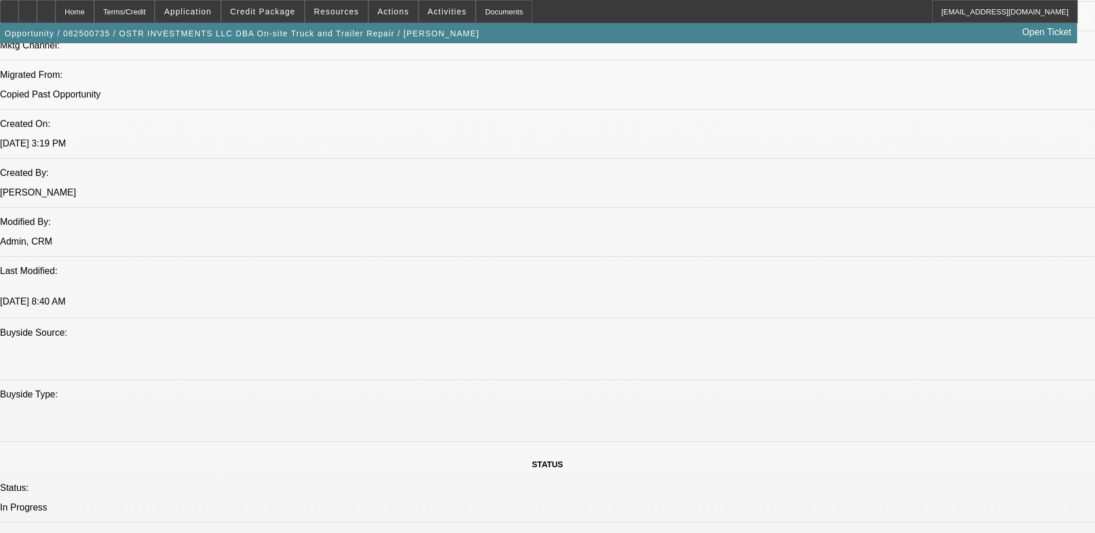
scroll to position [739, 0]
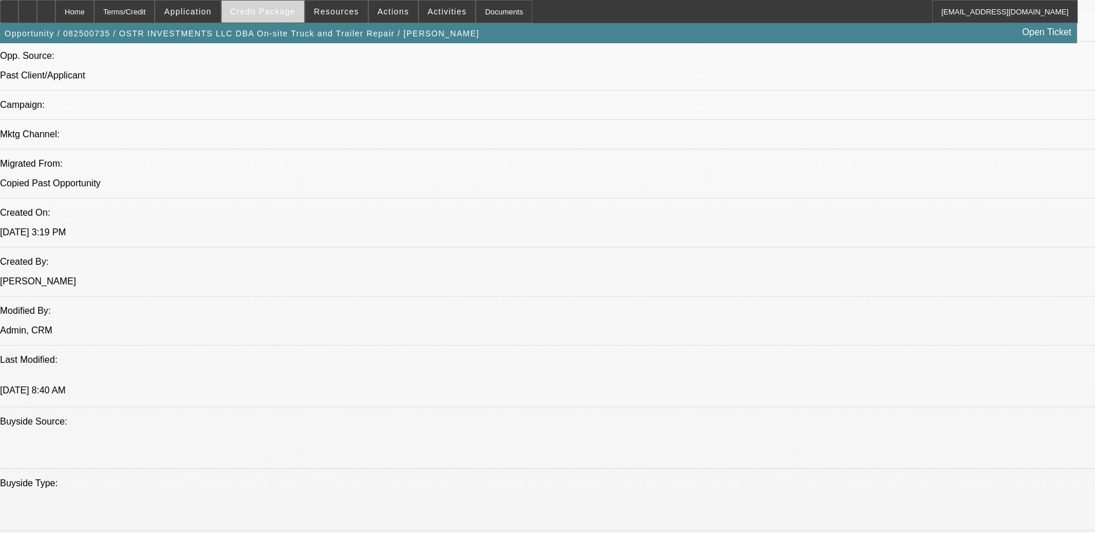
click at [290, 10] on span "Credit Package" at bounding box center [262, 11] width 65 height 9
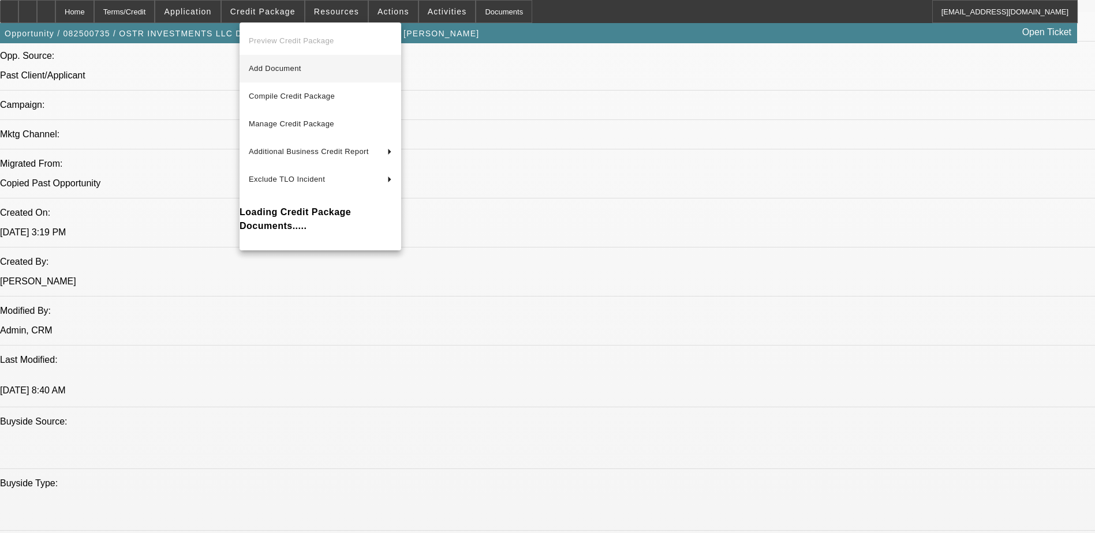
click at [316, 73] on span "Add Document" at bounding box center [320, 69] width 143 height 14
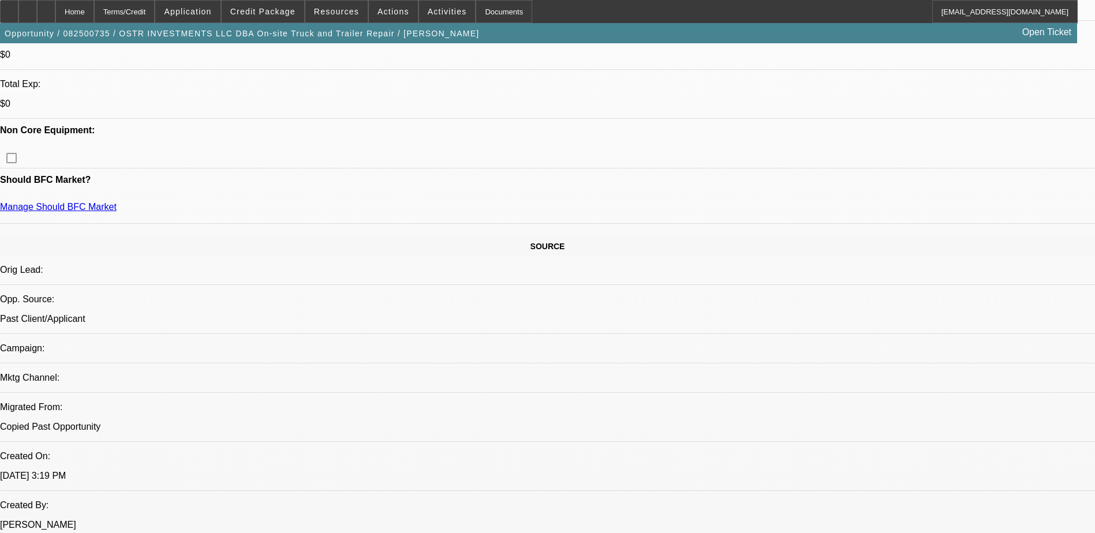
scroll to position [566, 0]
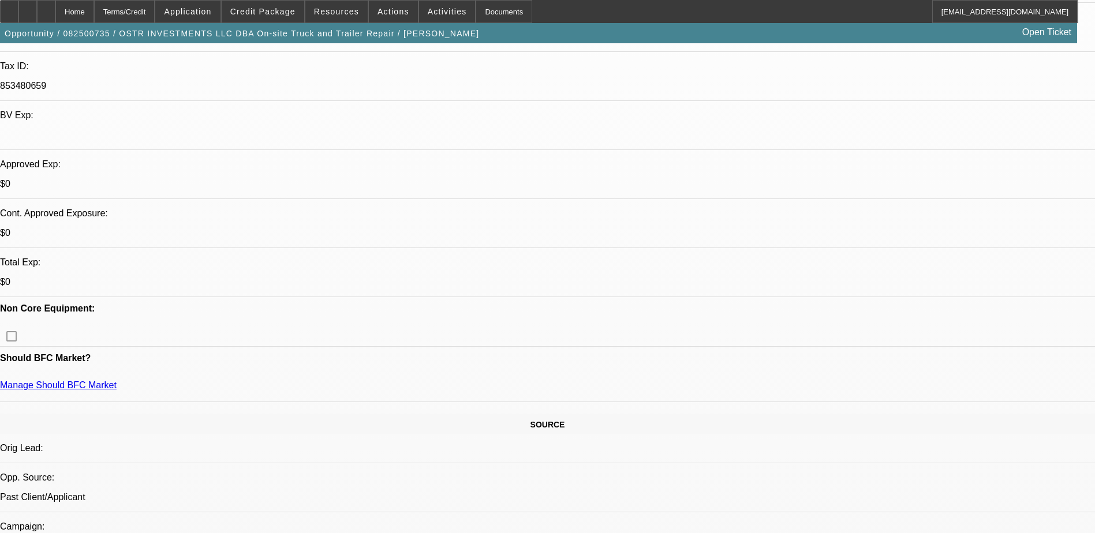
scroll to position [0, 0]
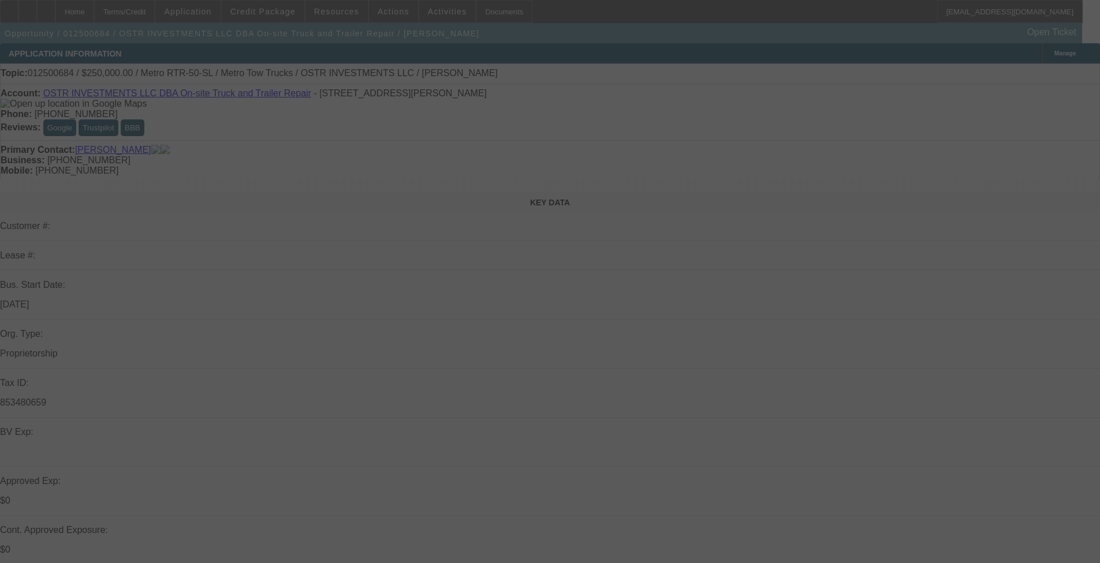
select select "0"
select select "3"
select select "0"
select select "6"
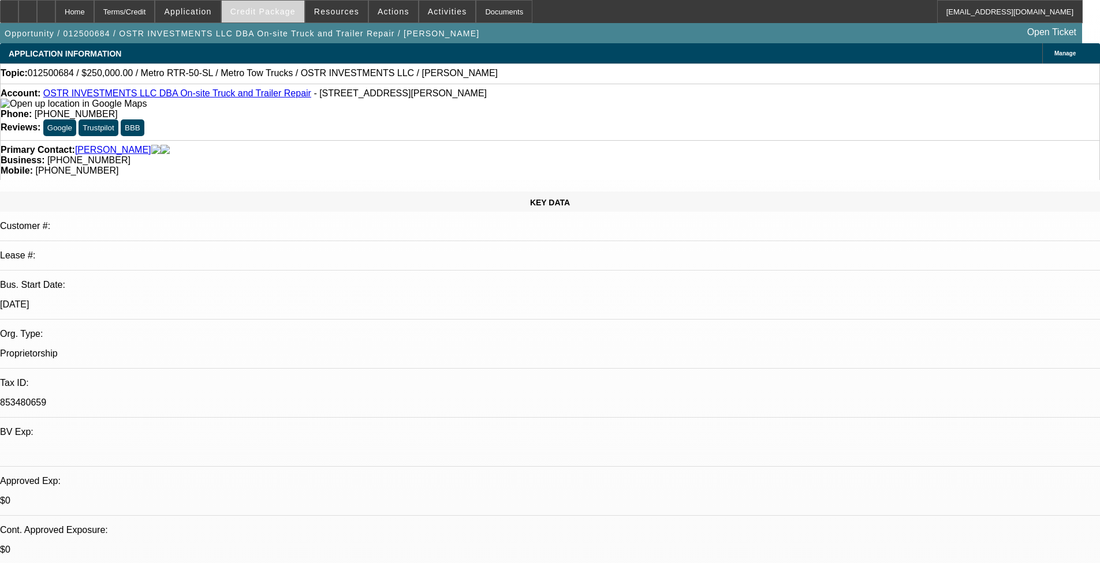
click at [293, 13] on span "Credit Package" at bounding box center [262, 11] width 65 height 9
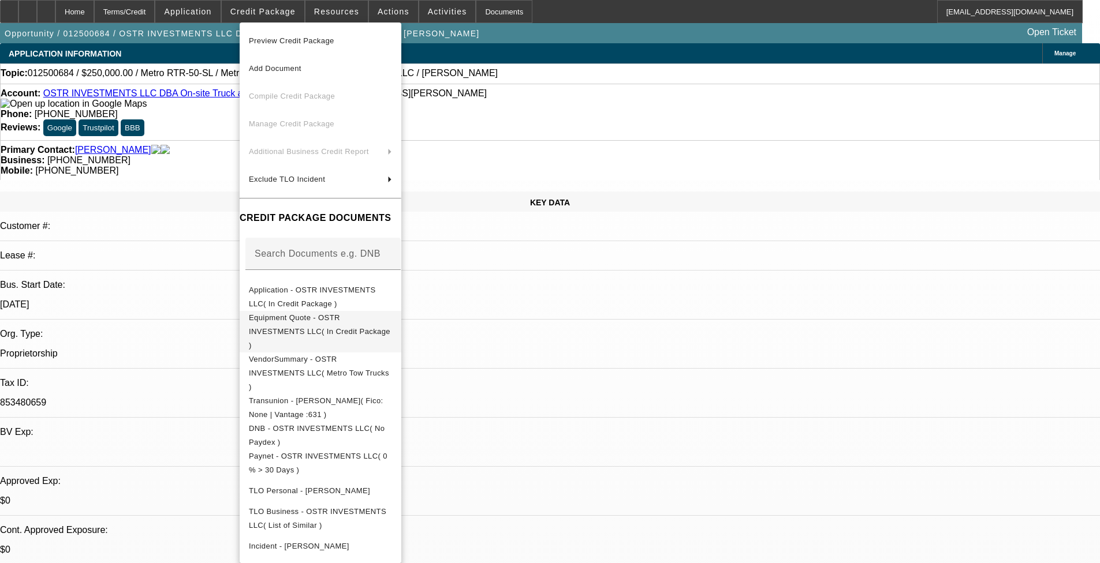
click at [365, 319] on span "Equipment Quote - OSTR INVESTMENTS LLC( In Credit Package )" at bounding box center [319, 331] width 141 height 36
